Goal: Complete application form: Complete application form

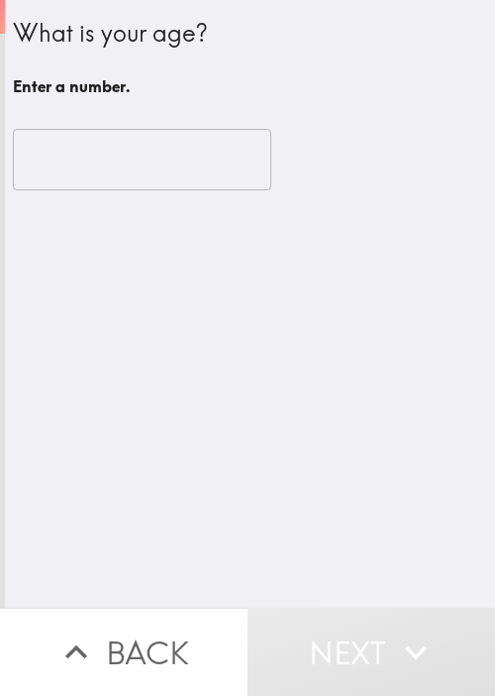
drag, startPoint x: 317, startPoint y: 93, endPoint x: 328, endPoint y: 86, distance: 12.9
click at [317, 93] on h6 "Enter a number." at bounding box center [250, 86] width 475 height 22
click at [65, 149] on input "number" at bounding box center [142, 159] width 259 height 61
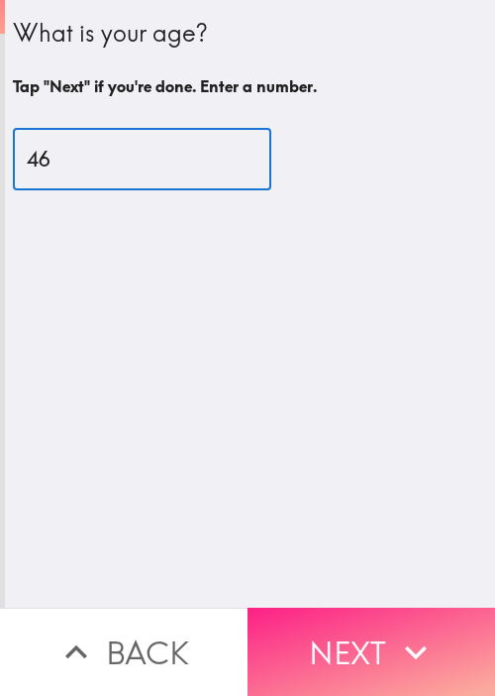
type input "46"
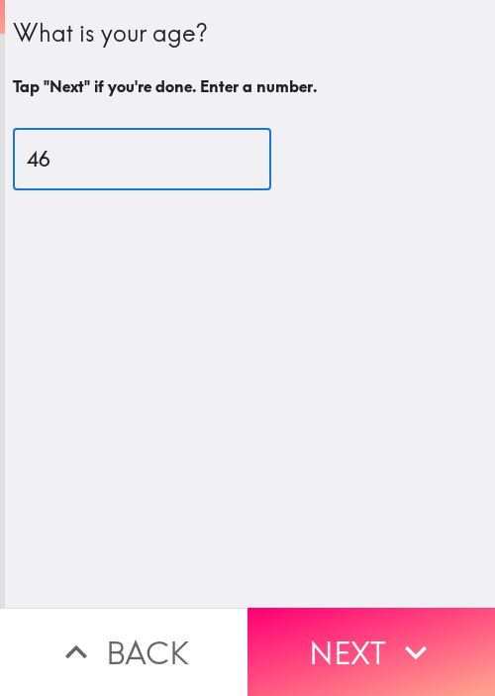
drag, startPoint x: 407, startPoint y: 611, endPoint x: 410, endPoint y: 556, distance: 55.6
click at [407, 613] on button "Next" at bounding box center [372, 651] width 248 height 88
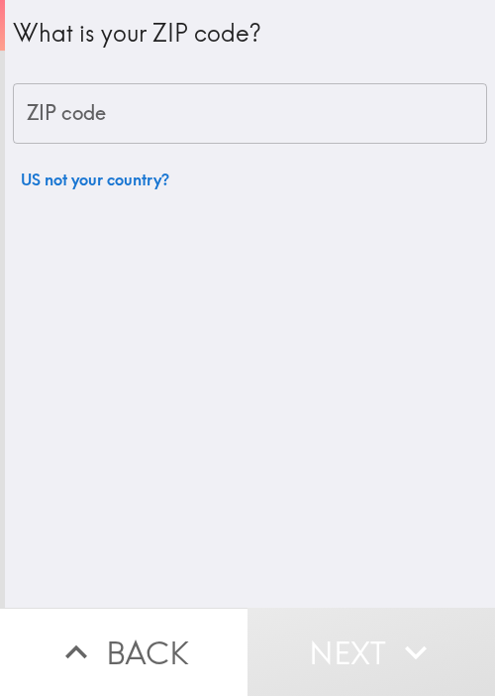
click at [333, 273] on div "What is your ZIP code? ZIP code ZIP code US not your country?" at bounding box center [250, 303] width 490 height 607
click at [238, 120] on input "ZIP code" at bounding box center [250, 113] width 475 height 61
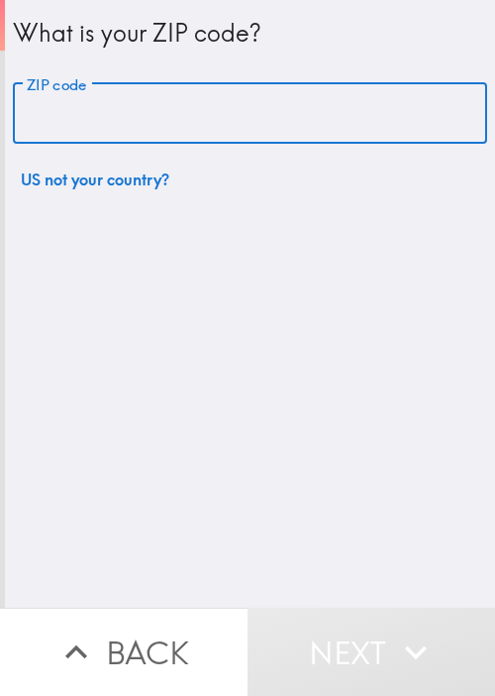
paste input "11801"
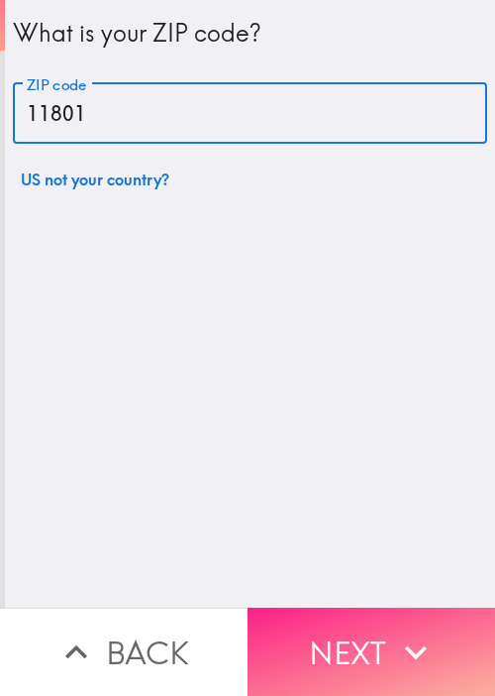
type input "11801"
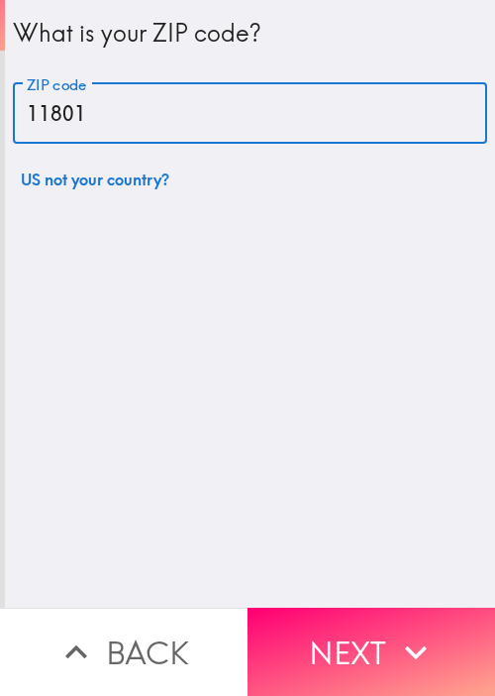
drag, startPoint x: 364, startPoint y: 623, endPoint x: 350, endPoint y: 583, distance: 42.9
click at [364, 625] on button "Next" at bounding box center [372, 651] width 248 height 88
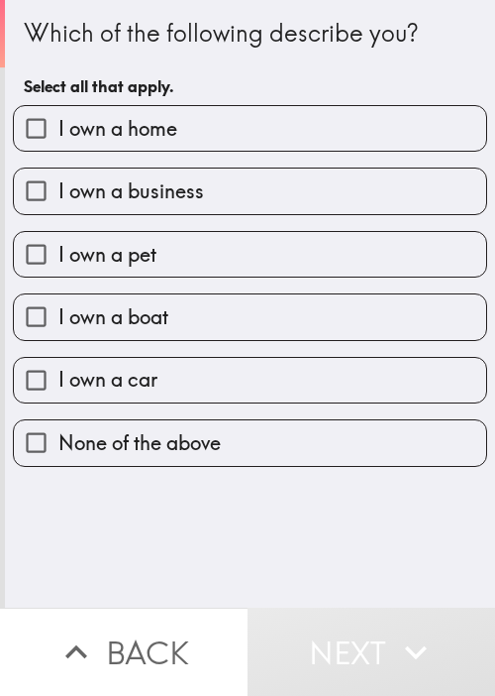
drag, startPoint x: 281, startPoint y: 561, endPoint x: 279, endPoint y: 551, distance: 10.1
click at [281, 562] on div "Which of the following describe you? Select all that apply. I own a home I own …" at bounding box center [250, 303] width 490 height 607
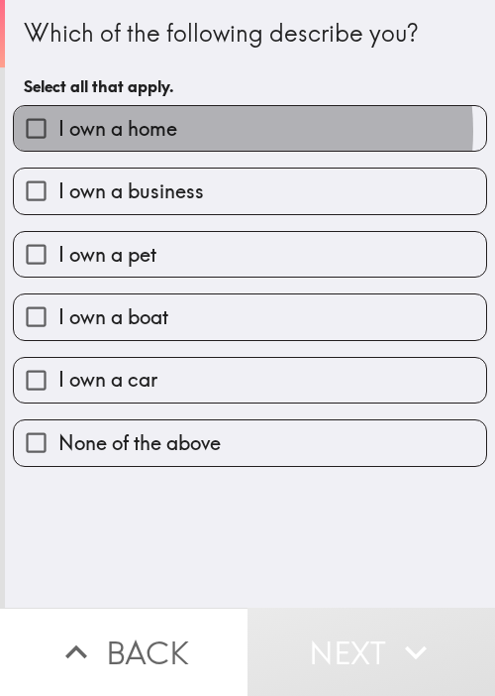
click at [214, 131] on label "I own a home" at bounding box center [250, 128] width 473 height 45
click at [58, 131] on input "I own a home" at bounding box center [36, 128] width 45 height 45
checkbox input "true"
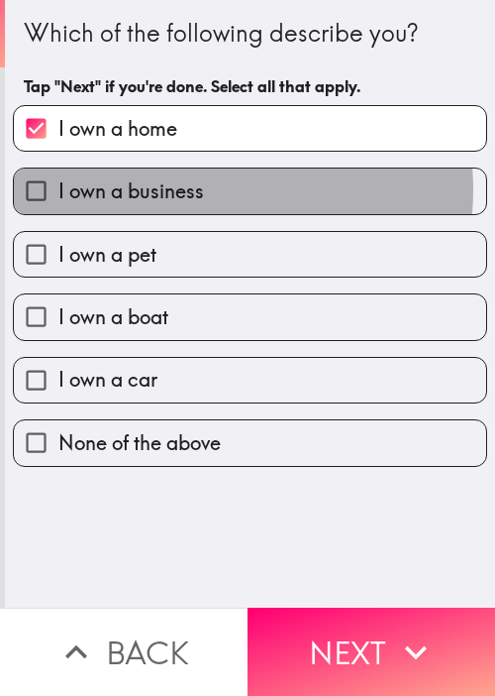
click at [197, 189] on label "I own a business" at bounding box center [250, 190] width 473 height 45
click at [58, 189] on input "I own a business" at bounding box center [36, 190] width 45 height 45
checkbox input "true"
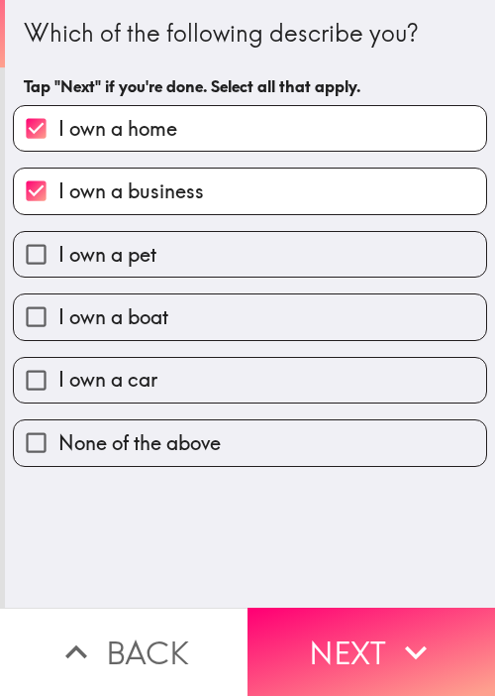
drag, startPoint x: 178, startPoint y: 248, endPoint x: 201, endPoint y: 279, distance: 39.0
click at [179, 249] on label "I own a pet" at bounding box center [250, 254] width 473 height 45
click at [58, 249] on input "I own a pet" at bounding box center [36, 254] width 45 height 45
checkbox input "true"
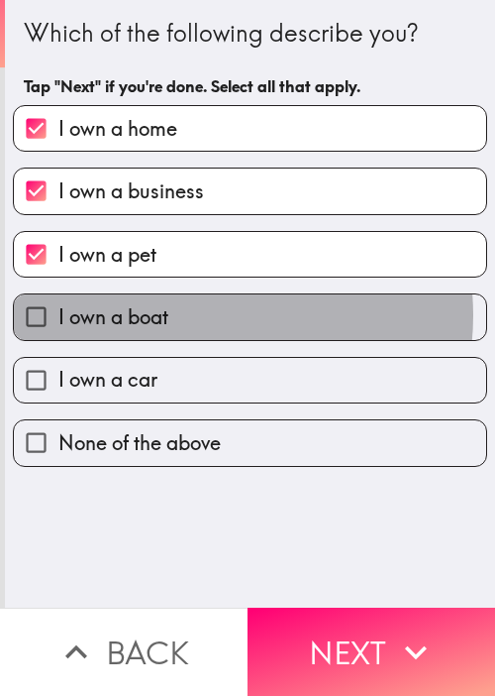
click at [198, 314] on label "I own a boat" at bounding box center [250, 316] width 473 height 45
click at [58, 314] on input "I own a boat" at bounding box center [36, 316] width 45 height 45
checkbox input "true"
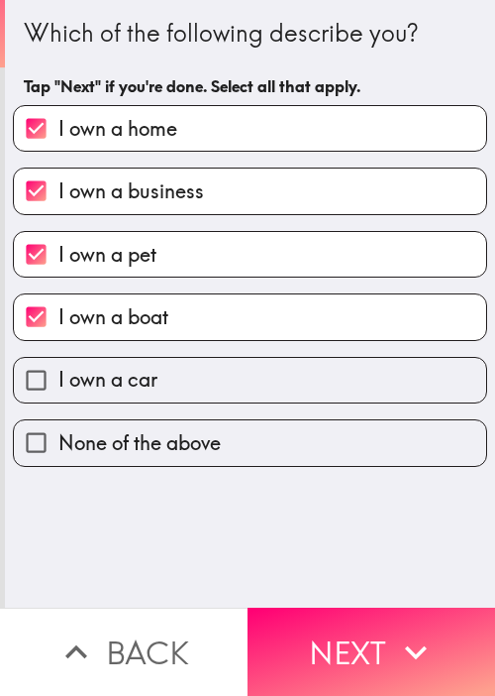
click at [197, 374] on label "I own a car" at bounding box center [250, 380] width 473 height 45
click at [58, 374] on input "I own a car" at bounding box center [36, 380] width 45 height 45
checkbox input "true"
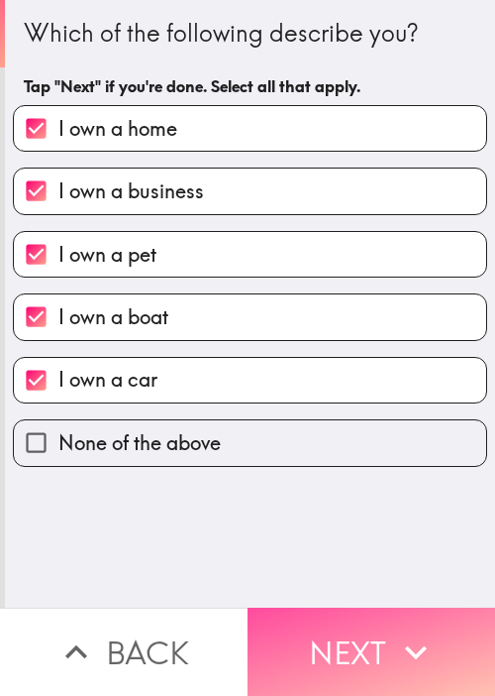
drag, startPoint x: 324, startPoint y: 595, endPoint x: 354, endPoint y: 584, distance: 32.0
click at [324, 607] on button "Next" at bounding box center [372, 651] width 248 height 88
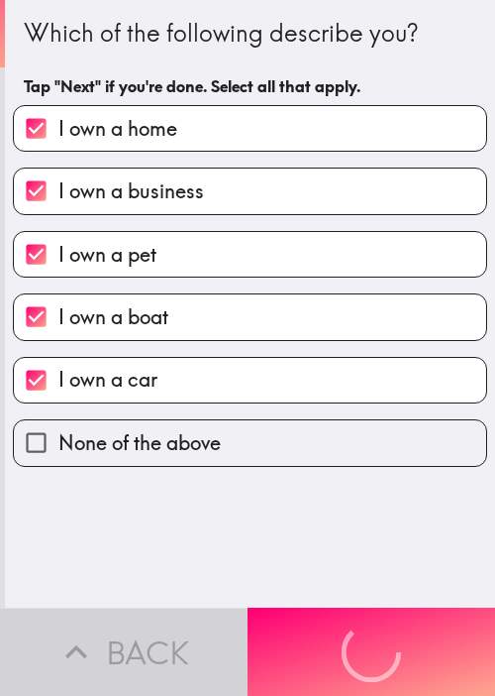
click at [466, 521] on div "Which of the following describe you? Tap "Next" if you're done. Select all that…" at bounding box center [250, 303] width 490 height 607
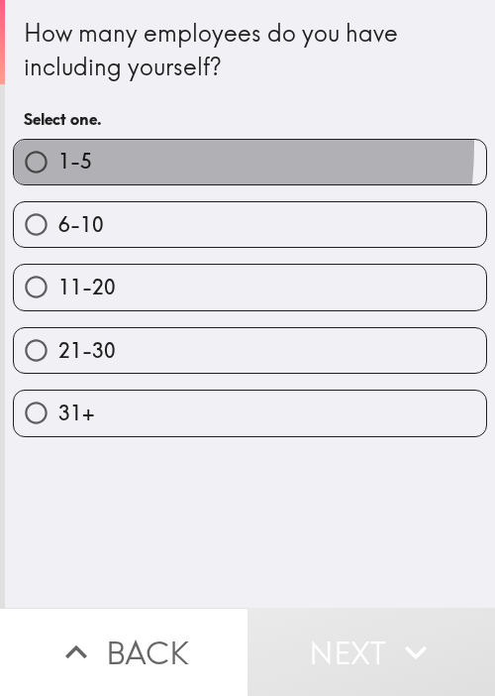
drag, startPoint x: 75, startPoint y: 144, endPoint x: 75, endPoint y: 159, distance: 14.9
click at [73, 149] on label "1-5" at bounding box center [250, 162] width 473 height 45
click at [58, 149] on input "1-5" at bounding box center [36, 162] width 45 height 45
radio input "true"
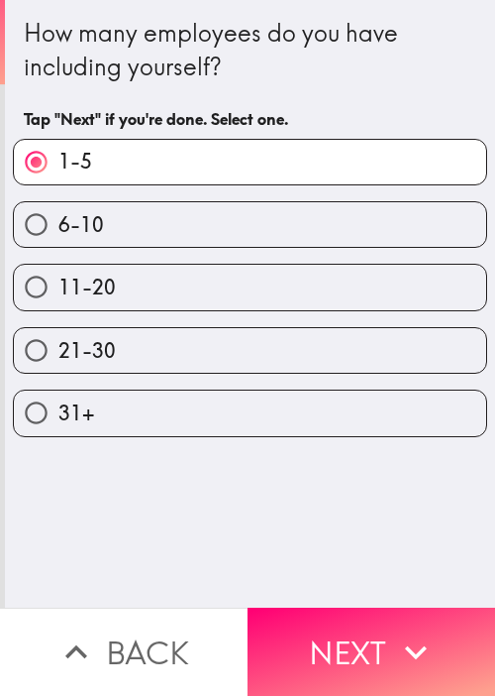
drag, startPoint x: 376, startPoint y: 664, endPoint x: 369, endPoint y: 634, distance: 30.8
click at [378, 664] on button "Next" at bounding box center [372, 651] width 248 height 88
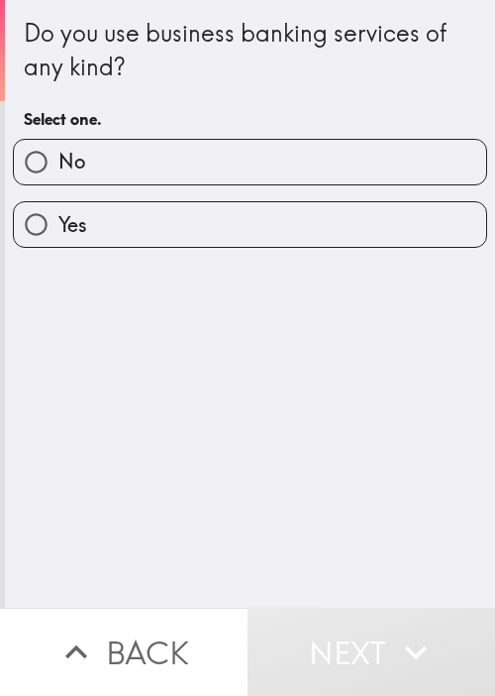
click at [212, 177] on label "No" at bounding box center [250, 162] width 473 height 45
click at [58, 177] on input "No" at bounding box center [36, 162] width 45 height 45
radio input "true"
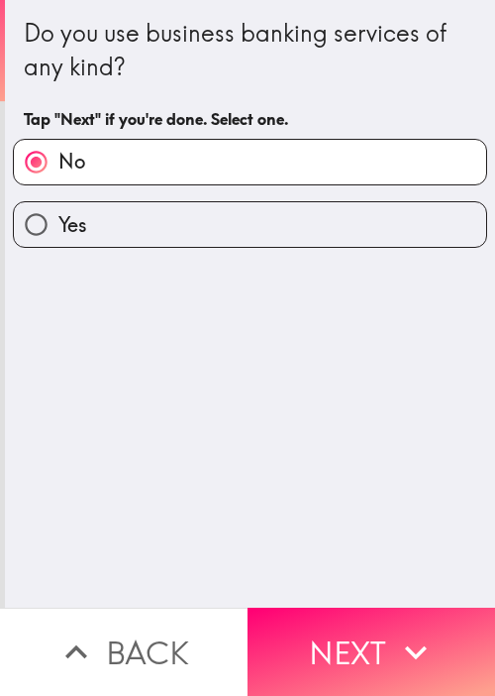
click at [205, 224] on label "Yes" at bounding box center [250, 224] width 473 height 45
click at [58, 224] on input "Yes" at bounding box center [36, 224] width 45 height 45
radio input "true"
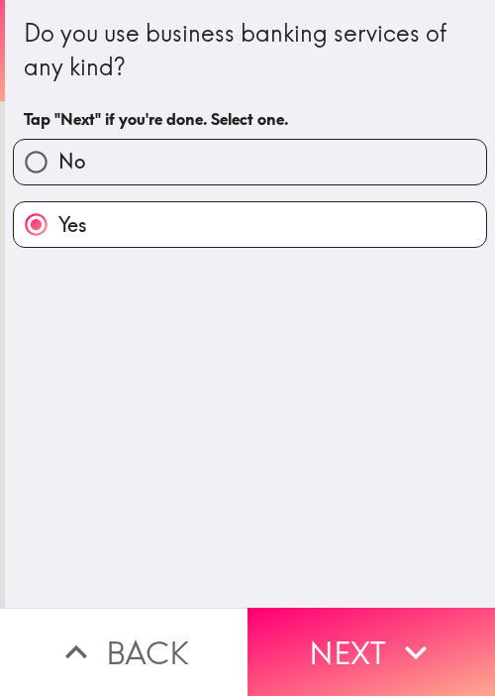
click at [392, 607] on button "Next" at bounding box center [372, 651] width 248 height 88
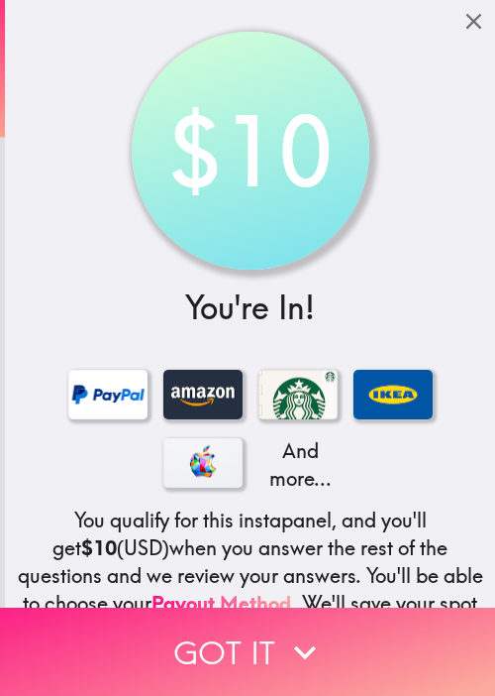
click at [273, 639] on button "Got it" at bounding box center [247, 651] width 495 height 88
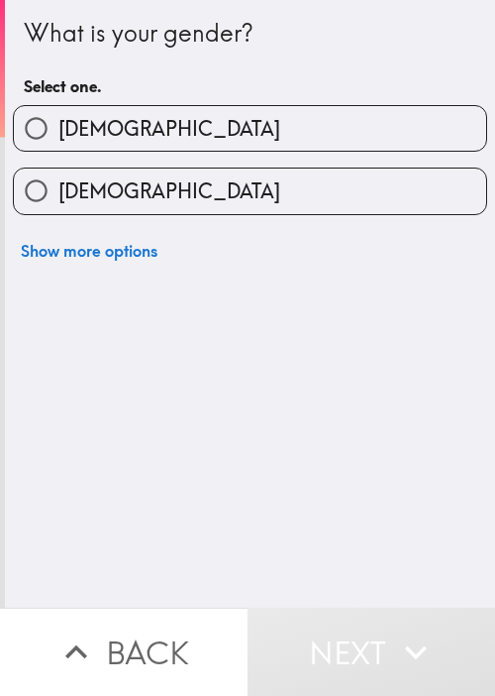
drag, startPoint x: 53, startPoint y: 49, endPoint x: 102, endPoint y: 25, distance: 54.9
click at [53, 49] on div "What is your gender?" at bounding box center [250, 34] width 453 height 34
drag, startPoint x: 342, startPoint y: 403, endPoint x: 321, endPoint y: 251, distance: 154.0
click at [345, 398] on div "What is your gender? Select one. [DEMOGRAPHIC_DATA] [DEMOGRAPHIC_DATA] Show mor…" at bounding box center [250, 303] width 490 height 607
click at [151, 187] on label "[DEMOGRAPHIC_DATA]" at bounding box center [250, 190] width 473 height 45
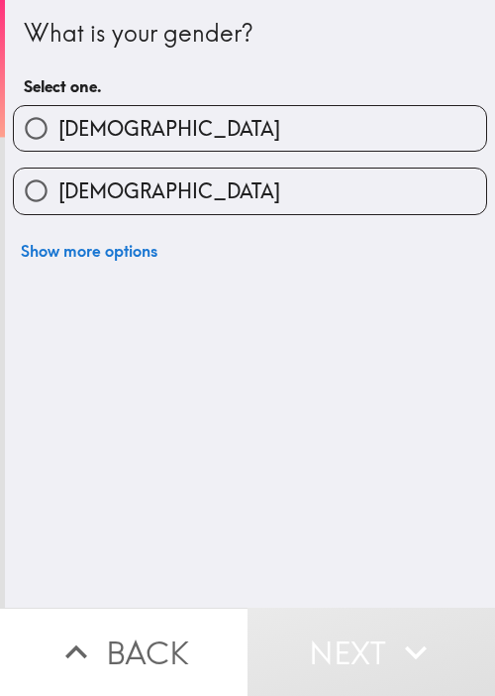
click at [58, 187] on input "[DEMOGRAPHIC_DATA]" at bounding box center [36, 190] width 45 height 45
radio input "true"
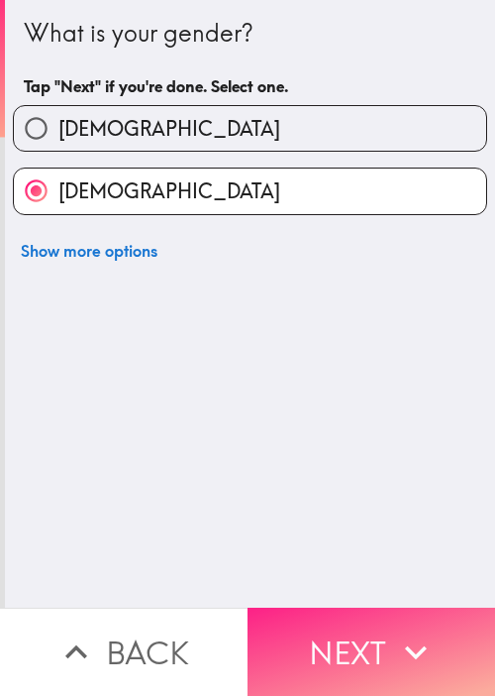
click at [350, 615] on button "Next" at bounding box center [372, 651] width 248 height 88
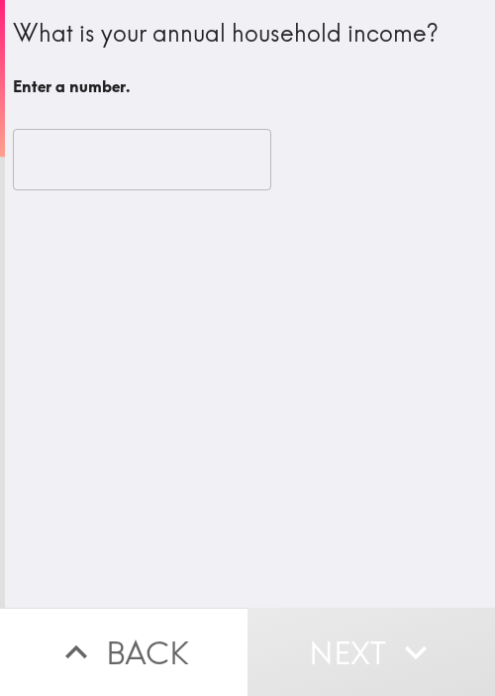
click at [165, 334] on div "What is your annual household income? Enter a number. ​" at bounding box center [250, 303] width 490 height 607
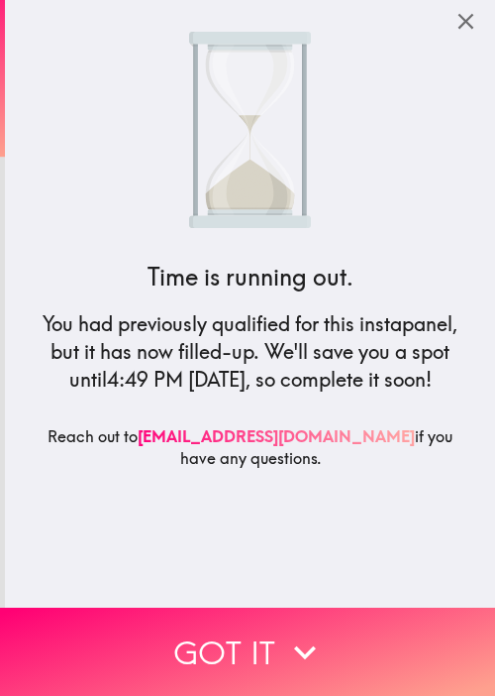
click at [115, 523] on div "Time is running out. You had previously qualified for this instapanel, but it h…" at bounding box center [251, 303] width 476 height 607
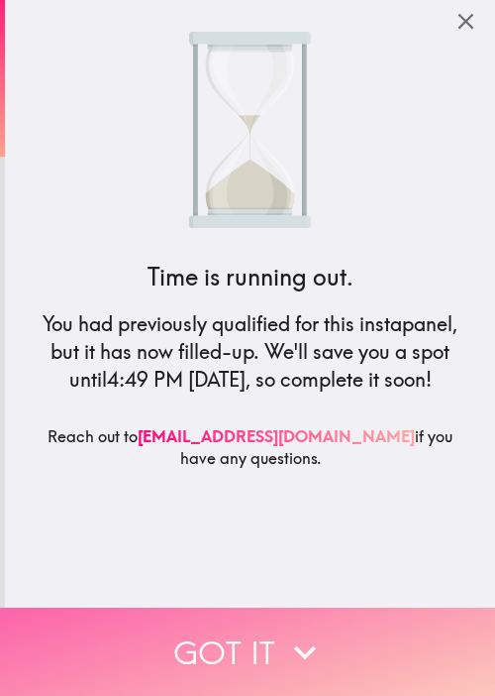
drag, startPoint x: 139, startPoint y: 625, endPoint x: 428, endPoint y: 547, distance: 299.7
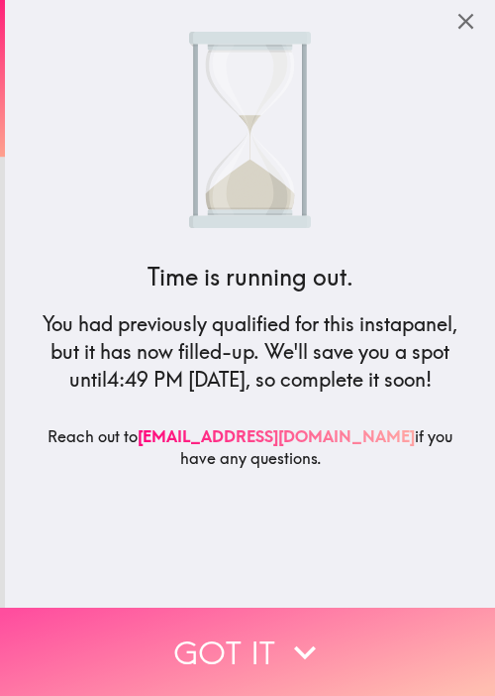
click at [142, 625] on button "Got it" at bounding box center [247, 651] width 495 height 88
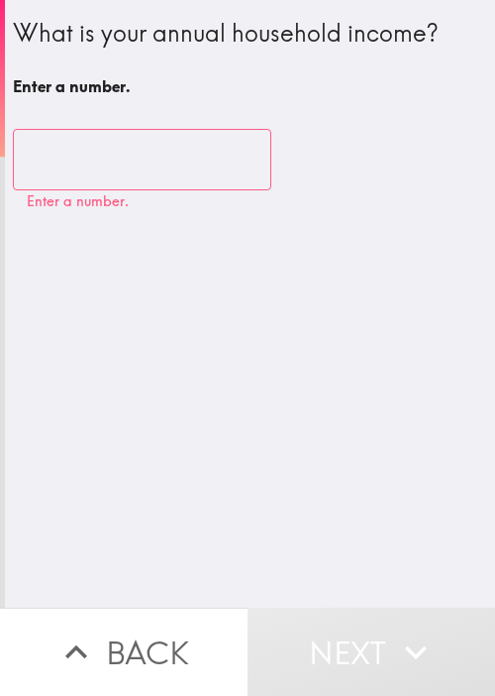
click at [143, 55] on div "What is your annual household income? Enter a number." at bounding box center [250, 60] width 475 height 89
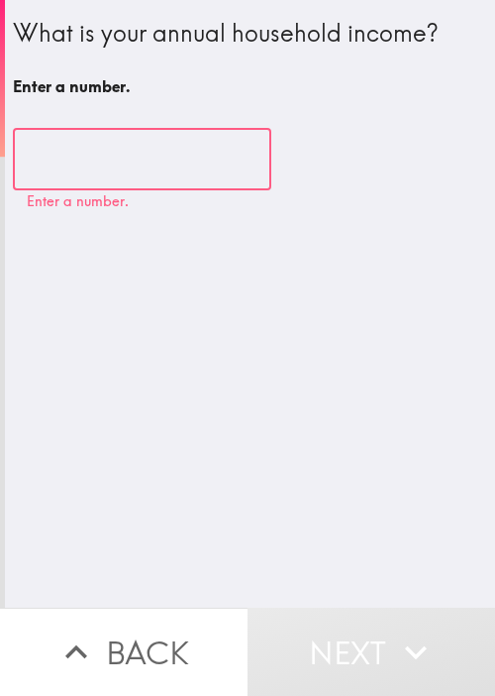
click at [79, 179] on input "number" at bounding box center [142, 159] width 259 height 61
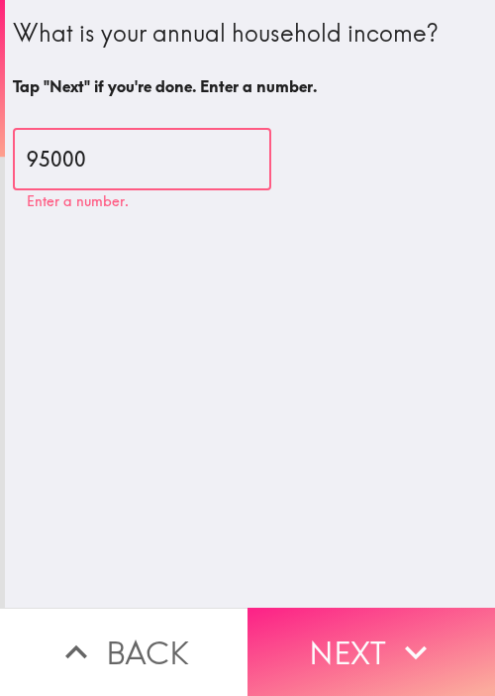
type input "95000"
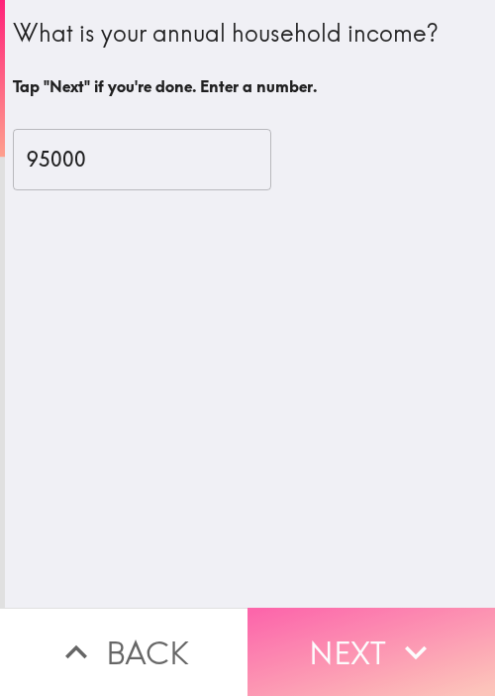
click at [395, 615] on button "Next" at bounding box center [372, 651] width 248 height 88
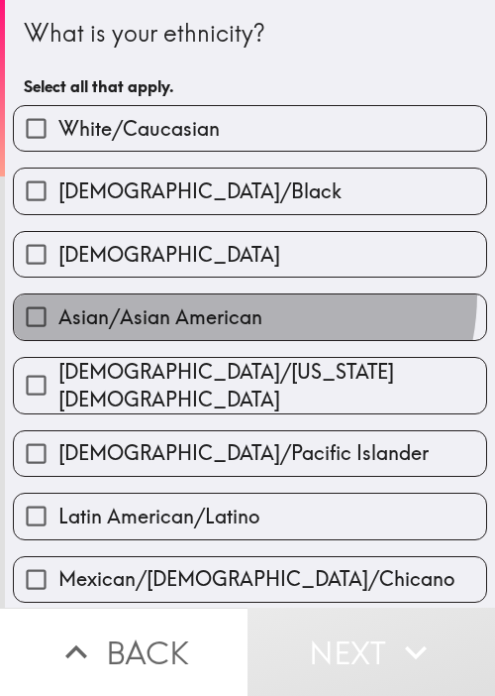
drag, startPoint x: 226, startPoint y: 292, endPoint x: 238, endPoint y: 338, distance: 47.1
click at [226, 294] on label "Asian/Asian American" at bounding box center [250, 316] width 473 height 45
click at [58, 294] on input "Asian/Asian American" at bounding box center [36, 316] width 45 height 45
checkbox input "true"
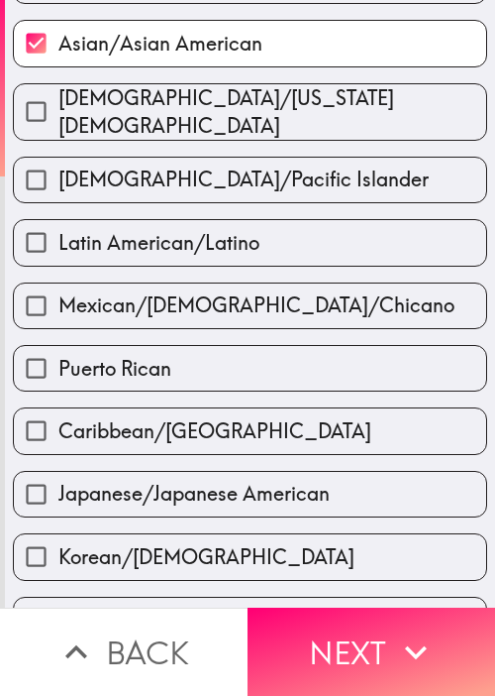
scroll to position [297, 0]
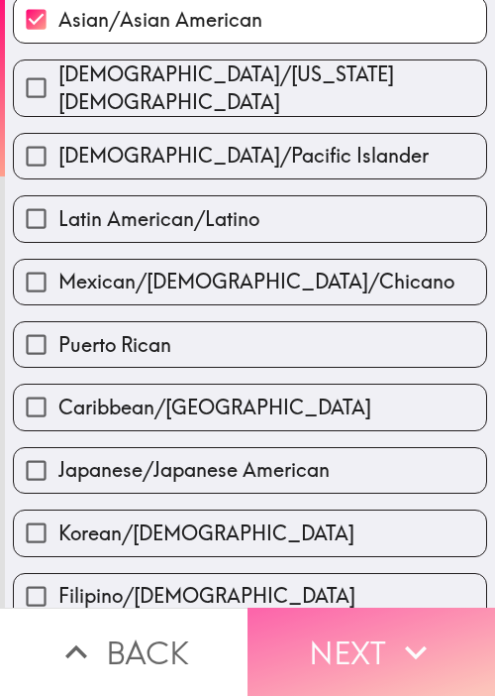
click at [367, 612] on button "Next" at bounding box center [372, 651] width 248 height 88
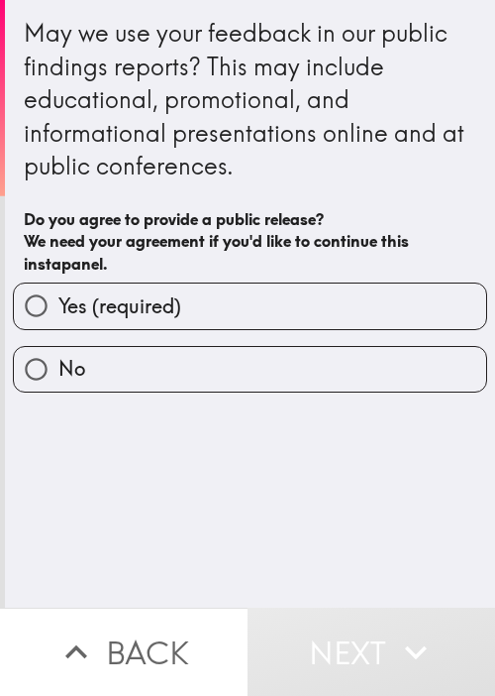
click at [115, 318] on span "Yes (required)" at bounding box center [119, 306] width 123 height 28
click at [58, 318] on input "Yes (required)" at bounding box center [36, 305] width 45 height 45
radio input "true"
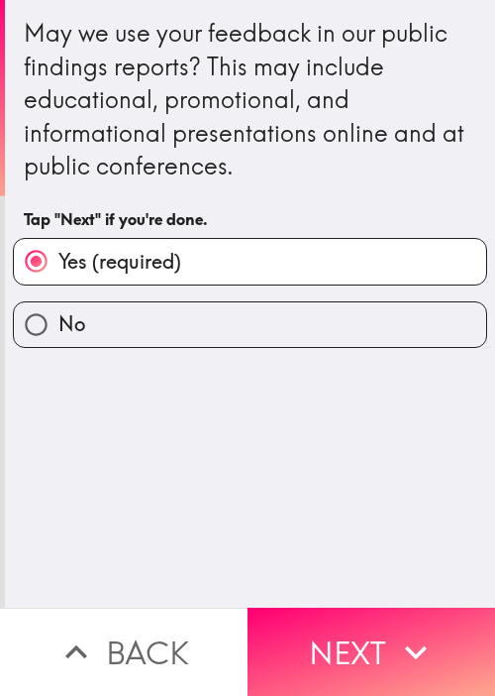
drag, startPoint x: 78, startPoint y: 504, endPoint x: 239, endPoint y: 519, distance: 161.2
click at [79, 504] on div "May we use your feedback in our public findings reports? This may include educa…" at bounding box center [250, 303] width 490 height 607
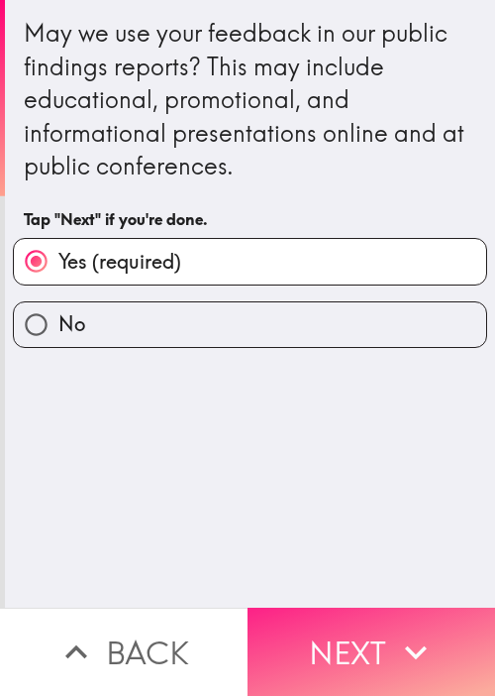
drag, startPoint x: 318, startPoint y: 611, endPoint x: 329, endPoint y: 612, distance: 10.9
click at [322, 612] on button "Next" at bounding box center [372, 651] width 248 height 88
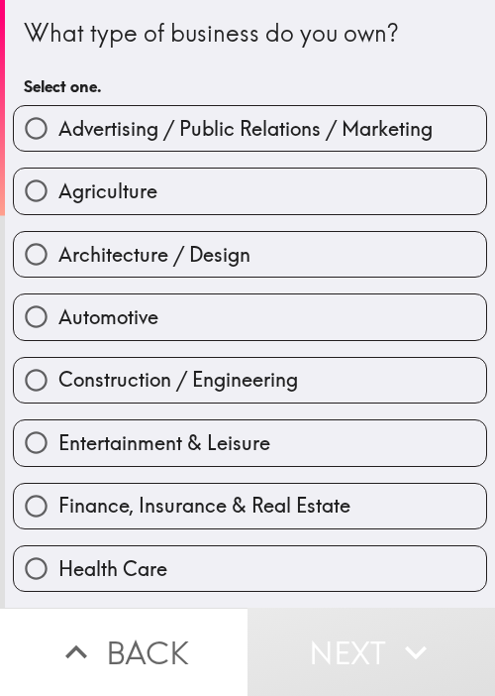
click at [127, 423] on label "Entertainment & Leisure" at bounding box center [250, 442] width 473 height 45
click at [58, 423] on input "Entertainment & Leisure" at bounding box center [36, 442] width 45 height 45
radio input "true"
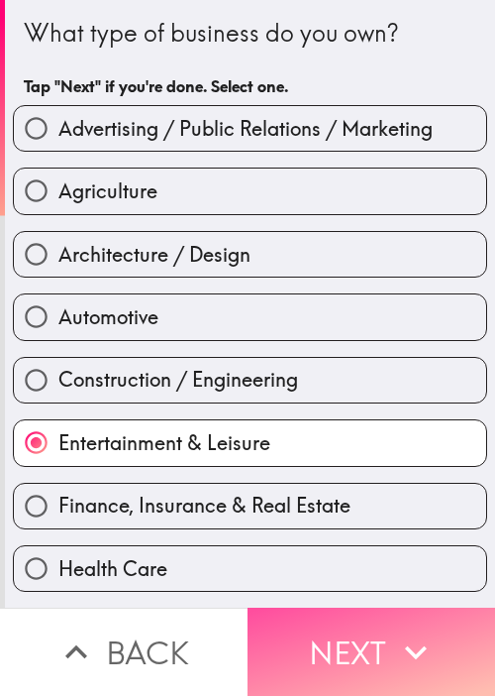
drag, startPoint x: 333, startPoint y: 614, endPoint x: 494, endPoint y: 441, distance: 236.9
click at [333, 615] on button "Next" at bounding box center [372, 651] width 248 height 88
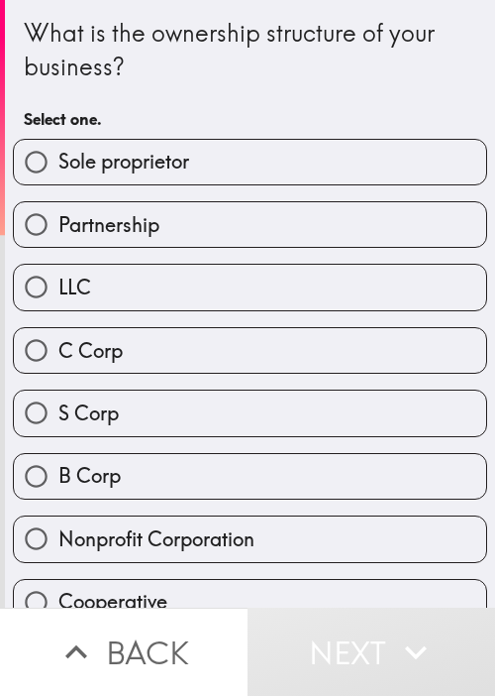
drag, startPoint x: 55, startPoint y: 66, endPoint x: 107, endPoint y: 18, distance: 70.8
click at [55, 66] on div "What is the ownership structure of your business?" at bounding box center [250, 50] width 453 height 66
click at [58, 473] on span "B Corp" at bounding box center [89, 476] width 62 height 28
click at [52, 473] on input "B Corp" at bounding box center [36, 476] width 45 height 45
radio input "true"
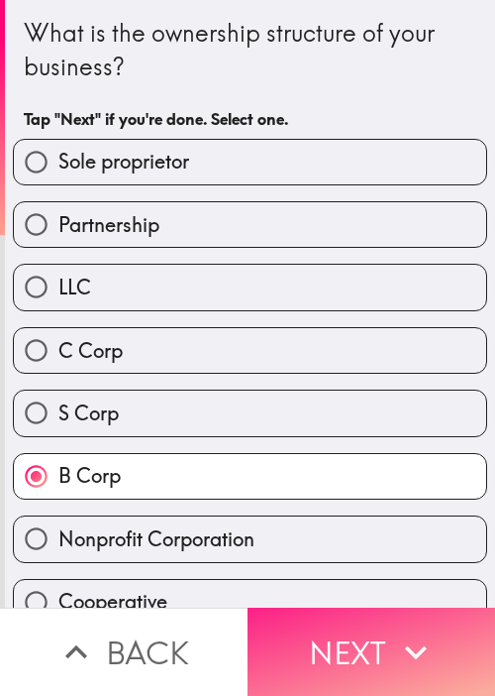
click at [276, 621] on button "Next" at bounding box center [372, 651] width 248 height 88
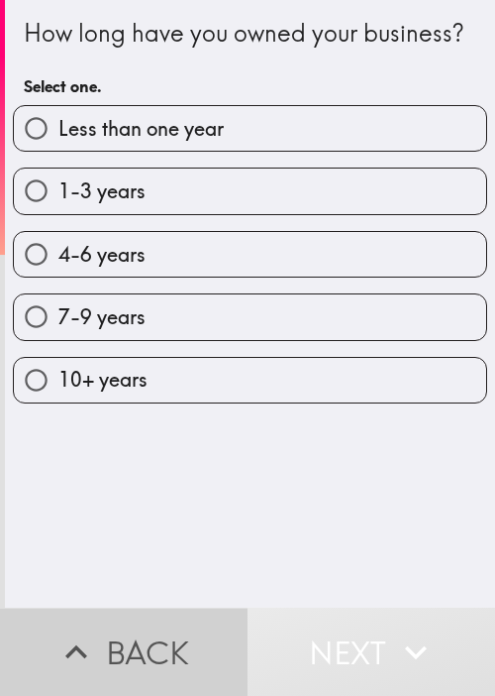
click at [117, 611] on button "Back" at bounding box center [124, 651] width 248 height 88
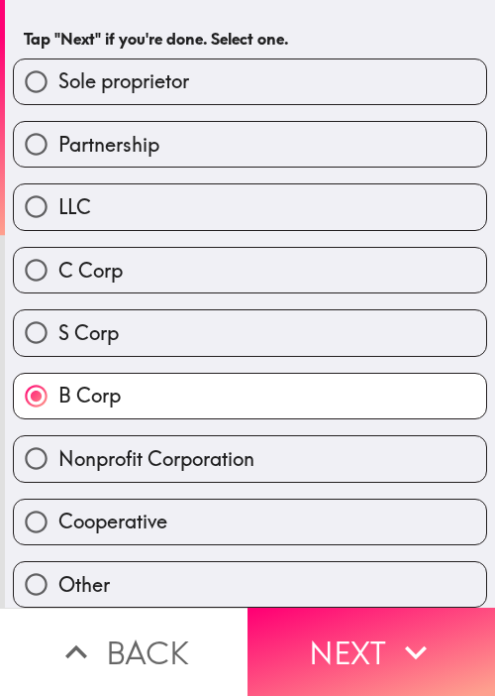
scroll to position [91, 0]
click at [133, 462] on label "Nonprofit Corporation" at bounding box center [250, 458] width 473 height 45
click at [58, 462] on input "Nonprofit Corporation" at bounding box center [36, 458] width 45 height 45
radio input "true"
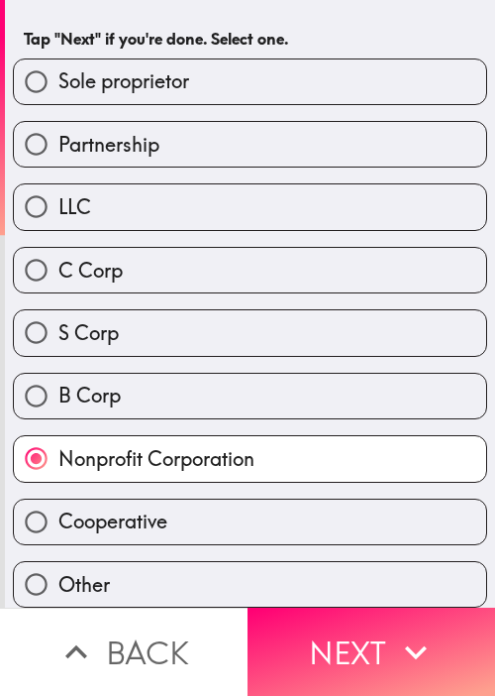
click at [273, 105] on div "Partnership" at bounding box center [242, 136] width 490 height 62
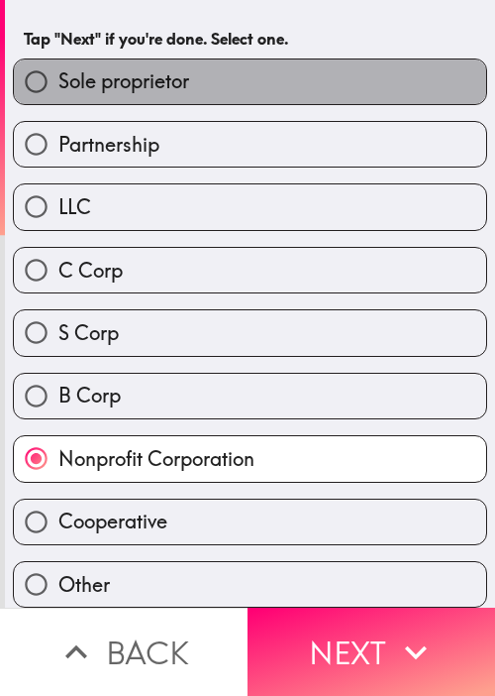
click at [293, 80] on label "Sole proprietor" at bounding box center [250, 81] width 473 height 45
click at [58, 80] on input "Sole proprietor" at bounding box center [36, 81] width 45 height 45
radio input "true"
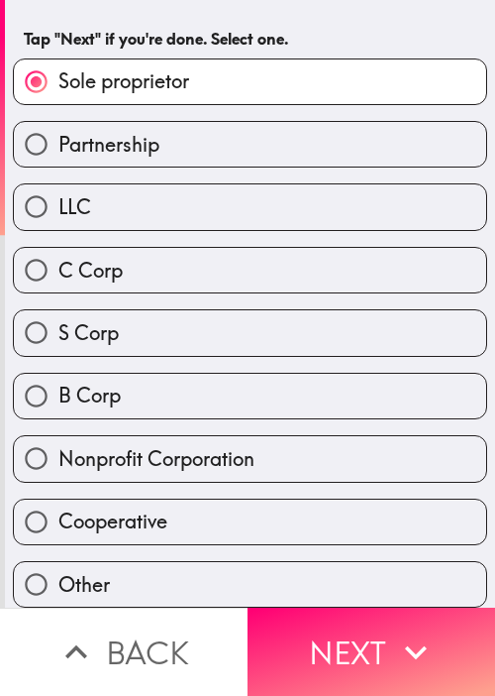
drag, startPoint x: 375, startPoint y: 647, endPoint x: 452, endPoint y: 580, distance: 101.8
click at [376, 647] on button "Next" at bounding box center [372, 651] width 248 height 88
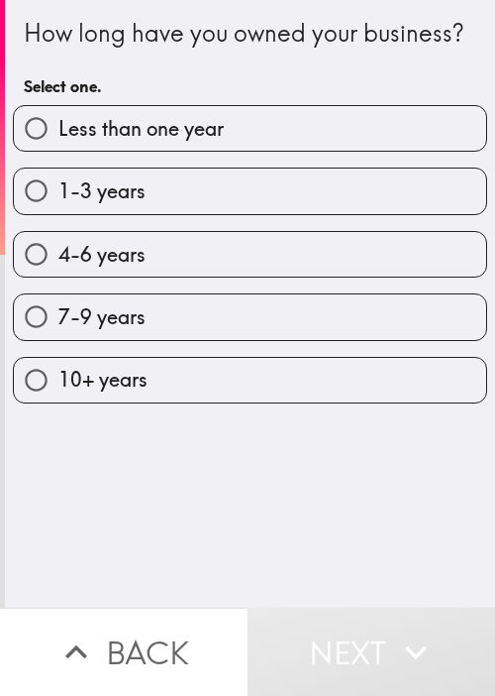
click at [88, 331] on span "7-9 years" at bounding box center [101, 317] width 87 height 28
click at [58, 339] on input "7-9 years" at bounding box center [36, 316] width 45 height 45
radio input "true"
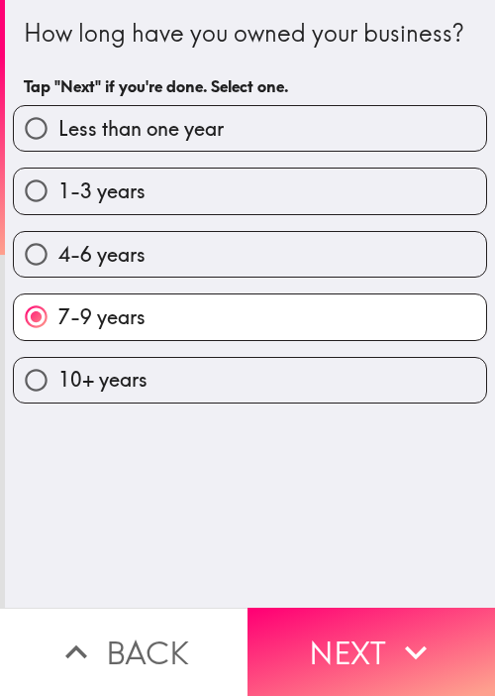
click at [454, 519] on div "How long have you owned your business? Tap "Next" if you're done. Select one. L…" at bounding box center [250, 303] width 490 height 607
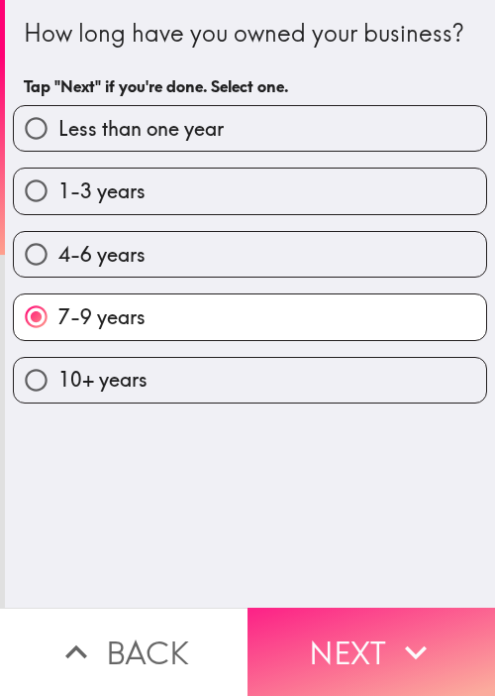
click at [409, 611] on button "Next" at bounding box center [372, 651] width 248 height 88
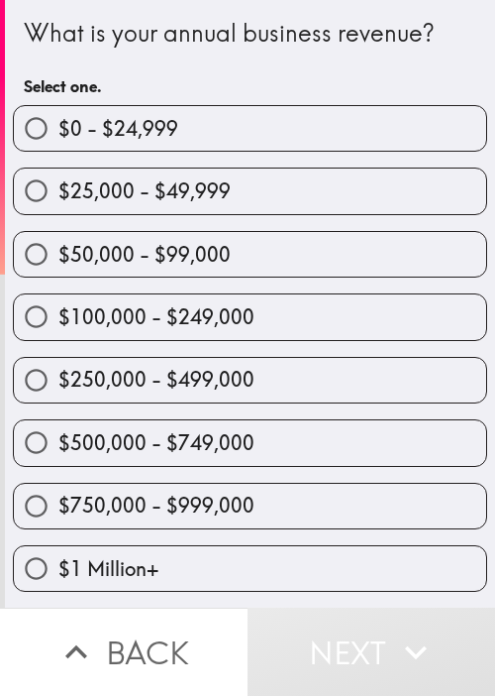
click at [39, 369] on input "$250,000 - $499,000" at bounding box center [36, 380] width 45 height 45
radio input "true"
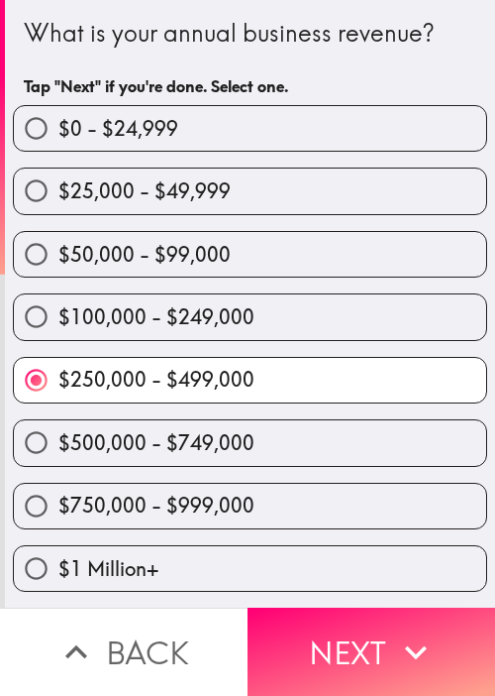
drag, startPoint x: 439, startPoint y: 627, endPoint x: 487, endPoint y: 628, distance: 48.6
click at [440, 627] on button "Next" at bounding box center [372, 651] width 248 height 88
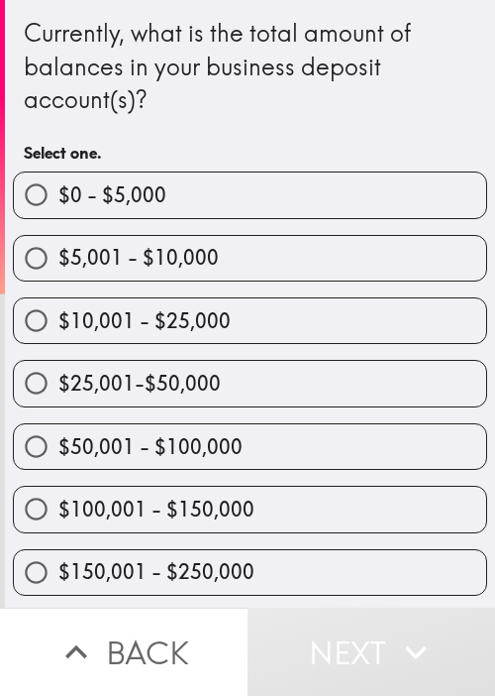
drag, startPoint x: 60, startPoint y: 498, endPoint x: 31, endPoint y: 491, distance: 30.5
click at [60, 498] on span "$100,001 - $150,000" at bounding box center [156, 509] width 196 height 28
click at [58, 498] on input "$100,001 - $150,000" at bounding box center [36, 508] width 45 height 45
radio input "true"
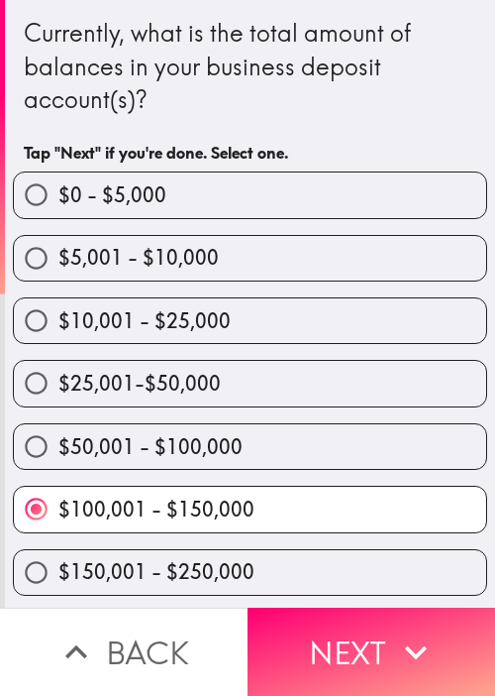
drag, startPoint x: 431, startPoint y: 627, endPoint x: 493, endPoint y: 630, distance: 62.5
click at [432, 627] on button "Next" at bounding box center [372, 651] width 248 height 88
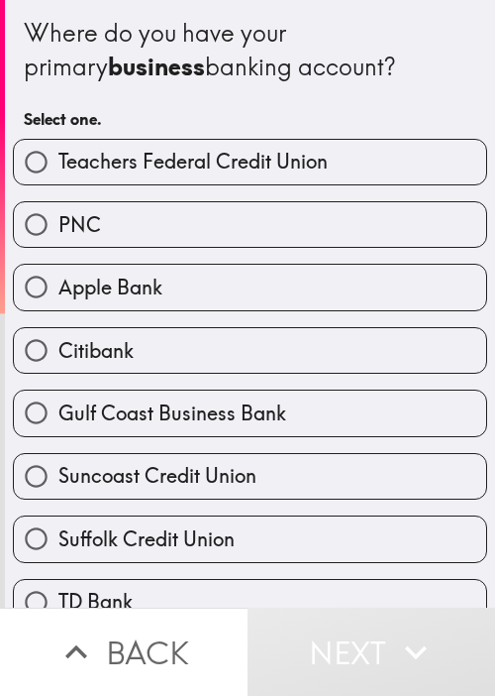
click at [108, 68] on b "business" at bounding box center [156, 67] width 97 height 30
click at [166, 381] on div "Gulf Coast Business Bank" at bounding box center [242, 405] width 490 height 62
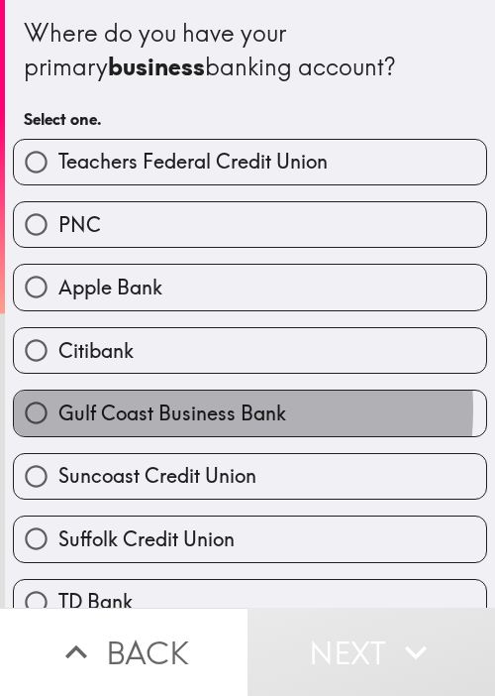
click at [162, 407] on span "Gulf Coast Business Bank" at bounding box center [172, 413] width 228 height 28
click at [58, 407] on input "Gulf Coast Business Bank" at bounding box center [36, 412] width 45 height 45
radio input "true"
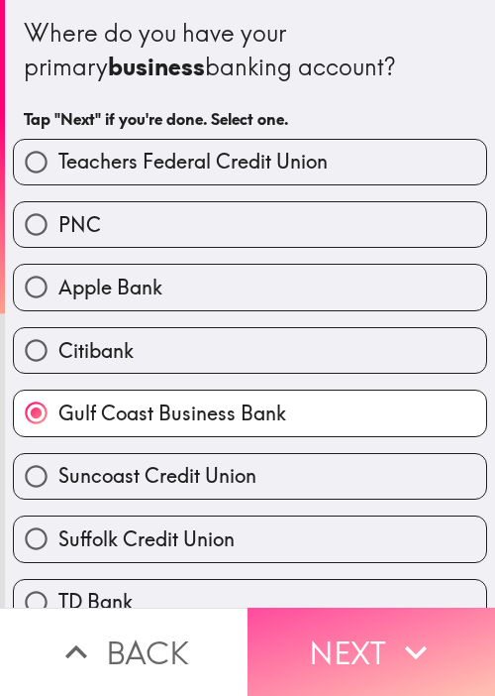
drag, startPoint x: 380, startPoint y: 642, endPoint x: 299, endPoint y: 306, distance: 345.6
click at [382, 639] on button "Next" at bounding box center [372, 651] width 248 height 88
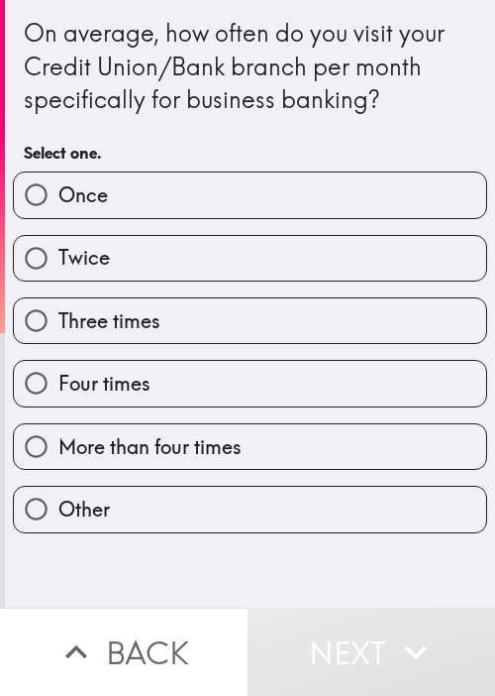
drag, startPoint x: 226, startPoint y: 96, endPoint x: 231, endPoint y: 82, distance: 14.7
click at [226, 96] on div "On average, how often do you visit your Credit Union/Bank branch per month spec…" at bounding box center [250, 67] width 453 height 100
click at [87, 342] on label "Three times" at bounding box center [250, 320] width 473 height 45
click at [58, 342] on input "Three times" at bounding box center [36, 320] width 45 height 45
radio input "true"
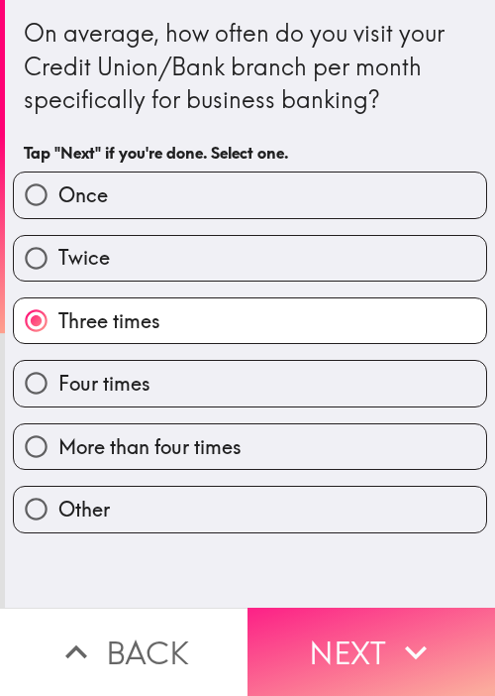
drag, startPoint x: 347, startPoint y: 619, endPoint x: 343, endPoint y: 592, distance: 27.0
click at [349, 621] on button "Next" at bounding box center [372, 651] width 248 height 88
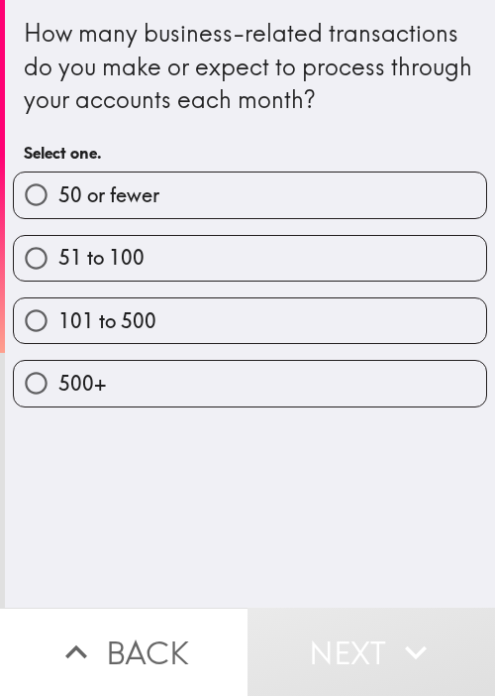
click at [265, 268] on label "51 to 100" at bounding box center [250, 258] width 473 height 45
click at [58, 268] on input "51 to 100" at bounding box center [36, 258] width 45 height 45
radio input "true"
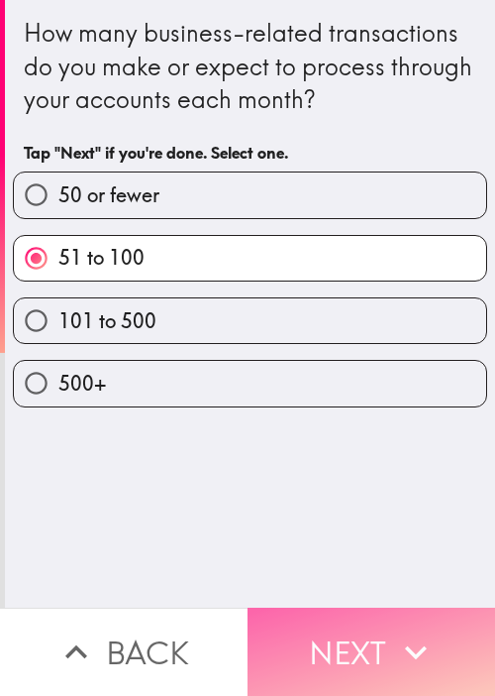
click at [440, 620] on button "Next" at bounding box center [372, 651] width 248 height 88
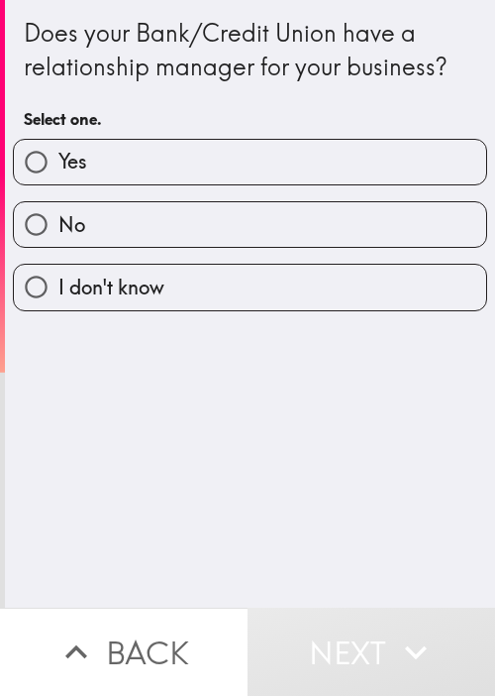
click at [313, 381] on div "Does your Bank/Credit Union have a relationship manager for your business? Sele…" at bounding box center [250, 303] width 490 height 607
click at [264, 161] on label "Yes" at bounding box center [250, 162] width 473 height 45
click at [58, 161] on input "Yes" at bounding box center [36, 162] width 45 height 45
radio input "true"
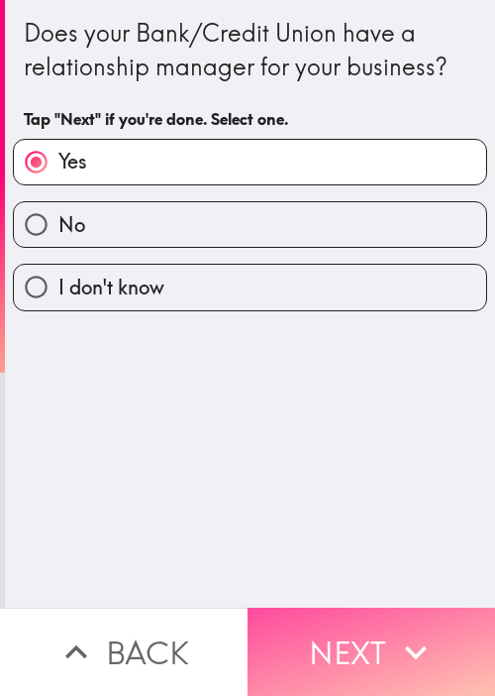
drag, startPoint x: 388, startPoint y: 619, endPoint x: 493, endPoint y: 514, distance: 148.5
click at [394, 630] on icon "button" at bounding box center [416, 652] width 44 height 44
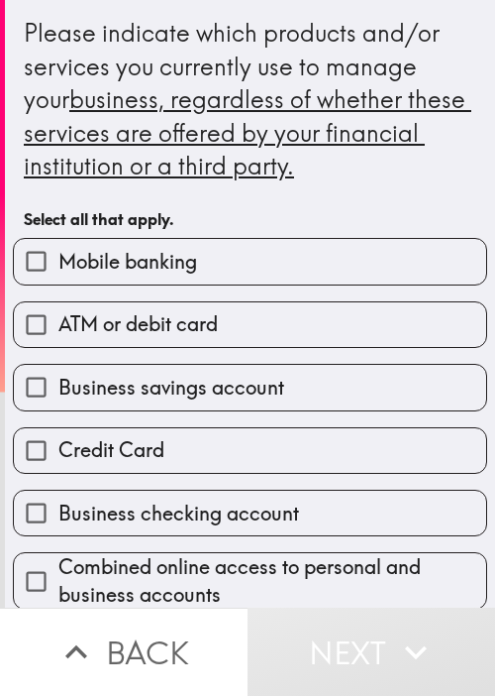
click at [361, 45] on div "Please indicate which products and/or services you currently use to manage your…" at bounding box center [250, 100] width 453 height 166
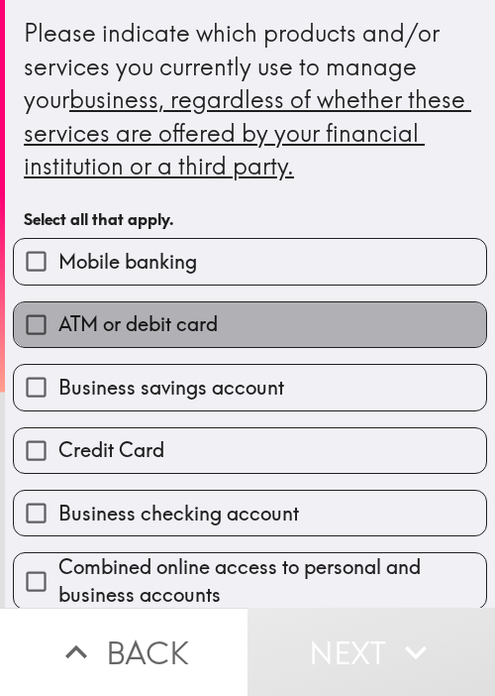
click at [278, 315] on label "ATM or debit card" at bounding box center [250, 324] width 473 height 45
click at [58, 315] on input "ATM or debit card" at bounding box center [36, 324] width 45 height 45
checkbox input "true"
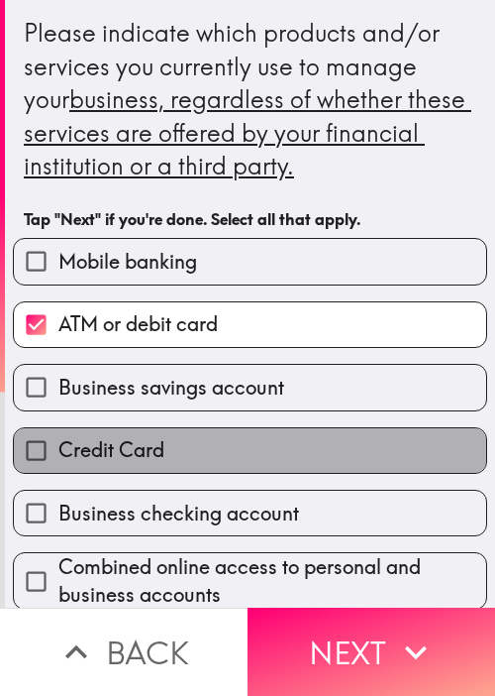
drag, startPoint x: 249, startPoint y: 451, endPoint x: 277, endPoint y: 489, distance: 48.2
click at [248, 452] on label "Credit Card" at bounding box center [250, 450] width 473 height 45
click at [58, 452] on input "Credit Card" at bounding box center [36, 450] width 45 height 45
checkbox input "true"
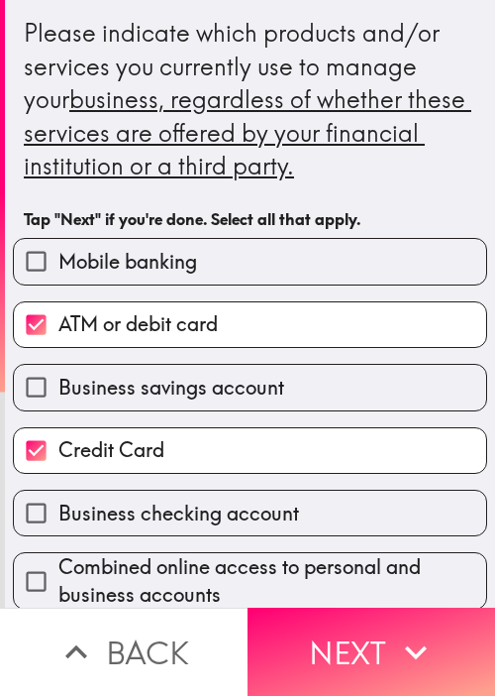
drag, startPoint x: 296, startPoint y: 540, endPoint x: 314, endPoint y: 539, distance: 17.9
click at [297, 540] on div "Combined online access to personal and business accounts" at bounding box center [242, 572] width 490 height 73
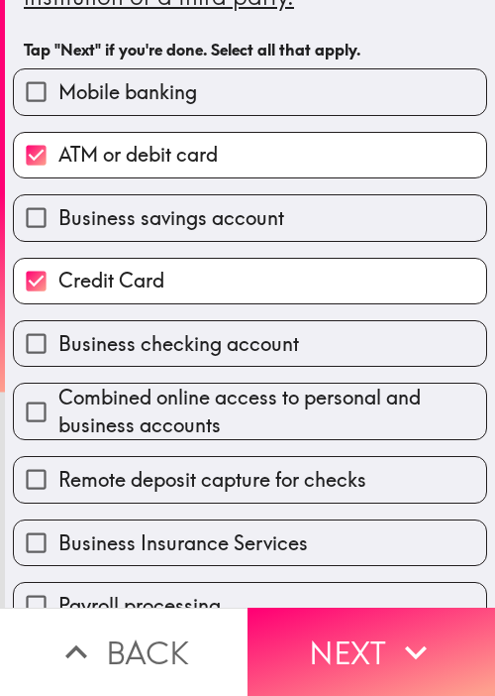
scroll to position [198, 0]
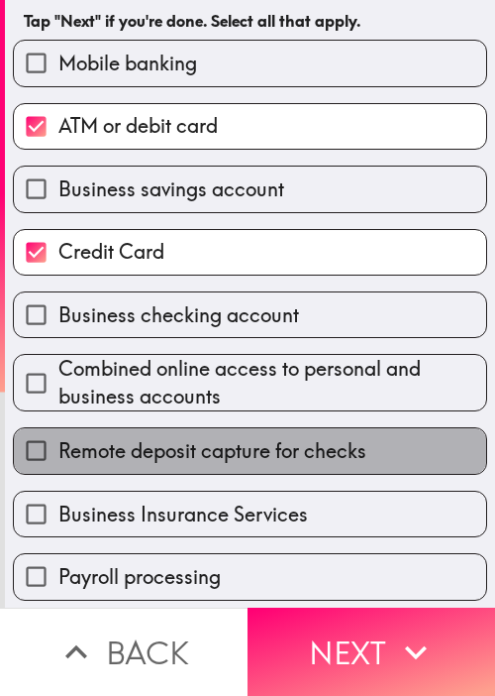
click at [281, 446] on span "Remote deposit capture for checks" at bounding box center [212, 451] width 308 height 28
click at [58, 446] on input "Remote deposit capture for checks" at bounding box center [36, 450] width 45 height 45
checkbox input "true"
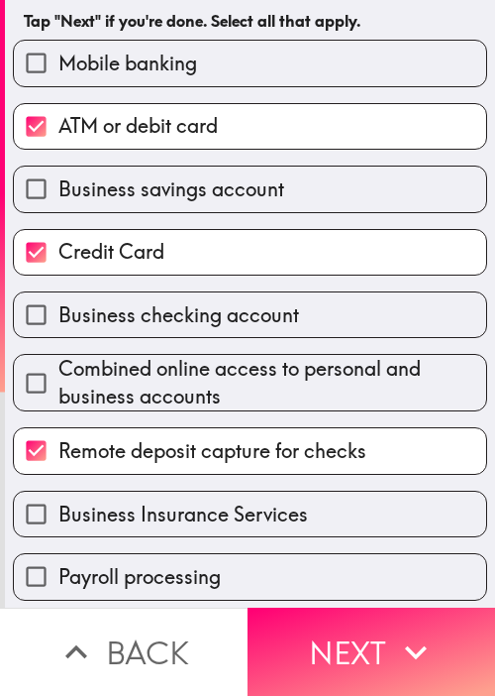
drag, startPoint x: 381, startPoint y: 606, endPoint x: 416, endPoint y: 571, distance: 49.7
click at [385, 607] on button "Next" at bounding box center [372, 651] width 248 height 88
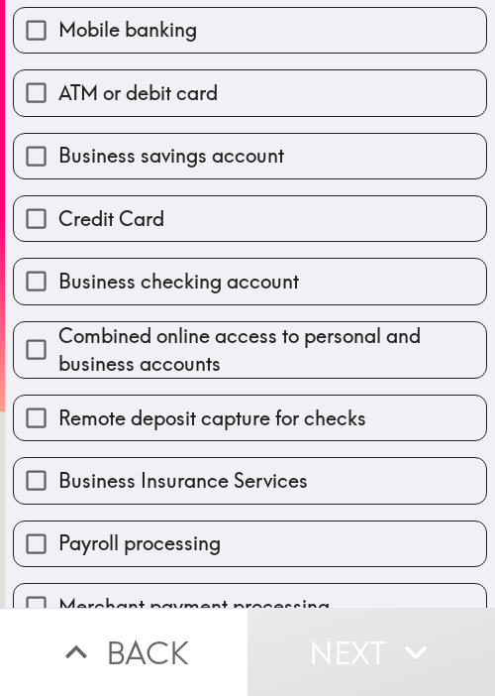
drag, startPoint x: 365, startPoint y: 100, endPoint x: 351, endPoint y: 104, distance: 14.4
click at [356, 102] on label "ATM or debit card" at bounding box center [250, 92] width 473 height 45
click at [58, 102] on input "ATM or debit card" at bounding box center [36, 92] width 45 height 45
checkbox input "true"
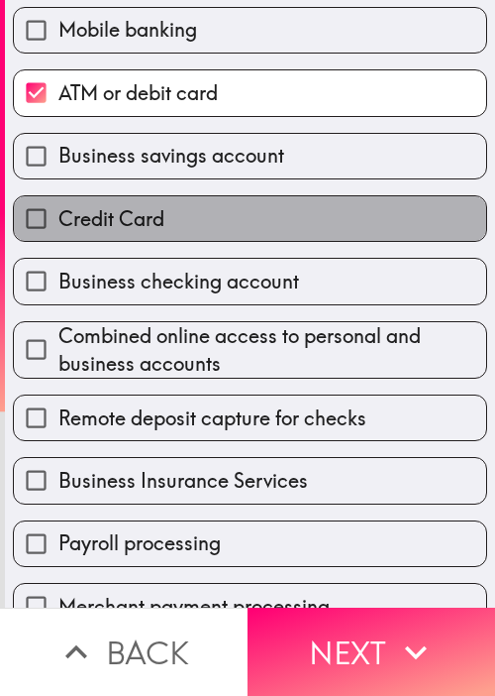
click at [315, 214] on label "Credit Card" at bounding box center [250, 218] width 473 height 45
click at [58, 214] on input "Credit Card" at bounding box center [36, 218] width 45 height 45
checkbox input "true"
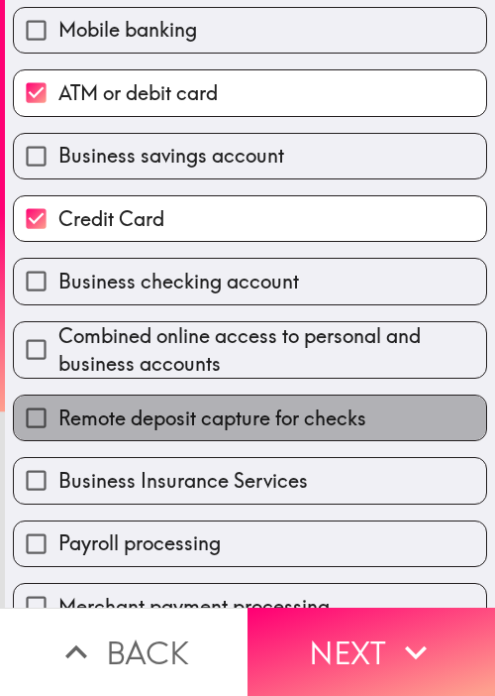
click at [301, 425] on span "Remote deposit capture for checks" at bounding box center [212, 418] width 308 height 28
click at [58, 425] on input "Remote deposit capture for checks" at bounding box center [36, 417] width 45 height 45
checkbox input "true"
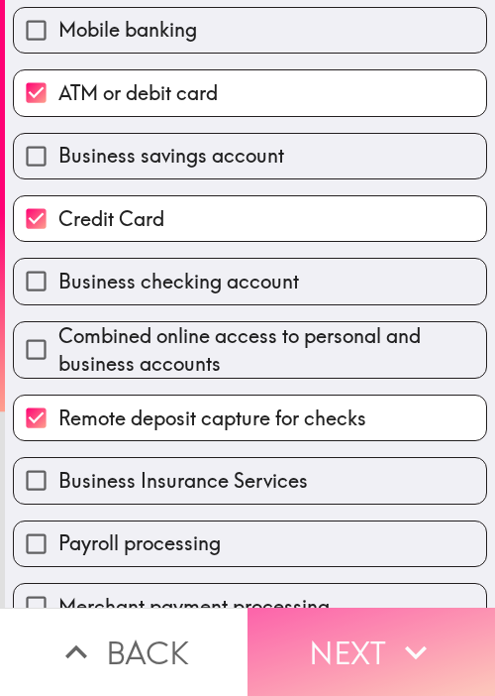
click at [396, 630] on icon "button" at bounding box center [416, 652] width 44 height 44
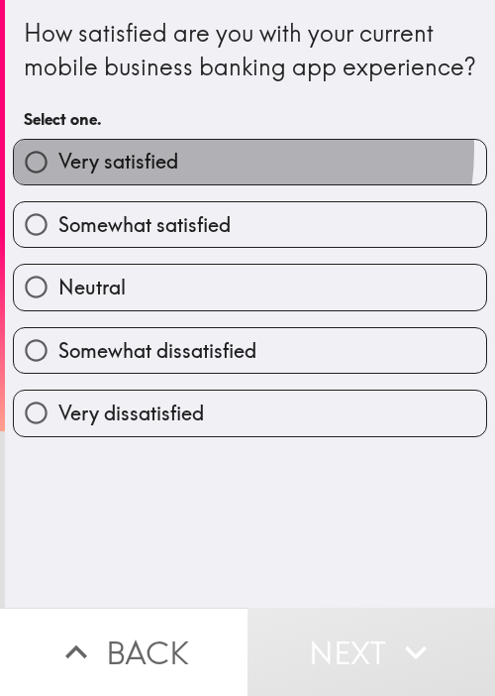
click at [219, 183] on label "Very satisfied" at bounding box center [250, 162] width 473 height 45
click at [58, 183] on input "Very satisfied" at bounding box center [36, 162] width 45 height 45
radio input "true"
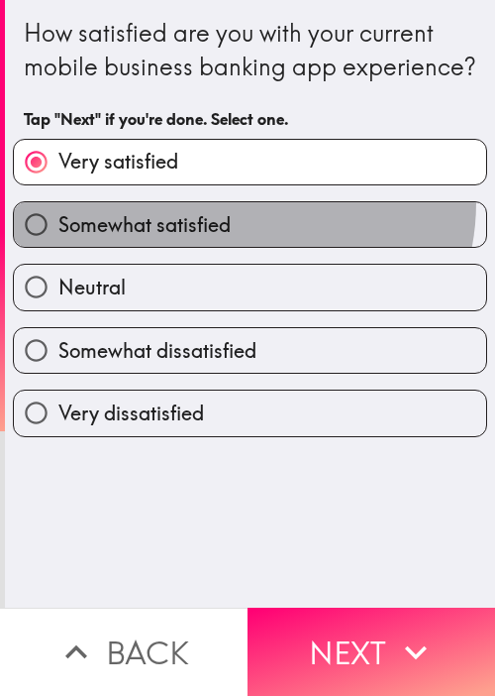
click at [228, 235] on label "Somewhat satisfied" at bounding box center [250, 224] width 473 height 45
click at [58, 235] on input "Somewhat satisfied" at bounding box center [36, 224] width 45 height 45
radio input "true"
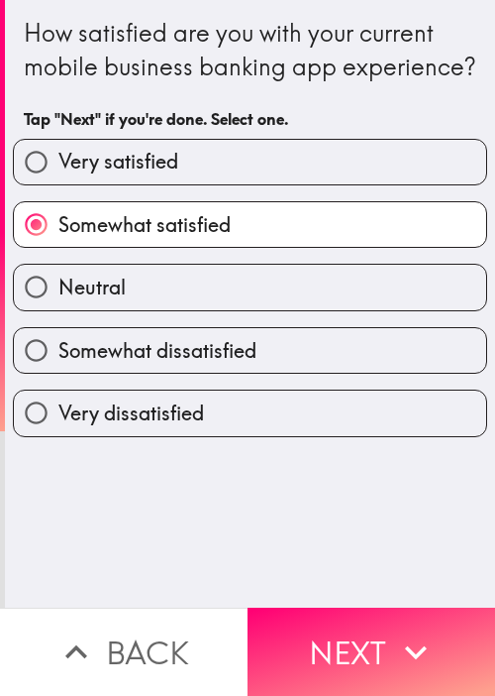
click at [347, 591] on div "How satisfied are you with your current mobile business banking app experience?…" at bounding box center [250, 303] width 490 height 607
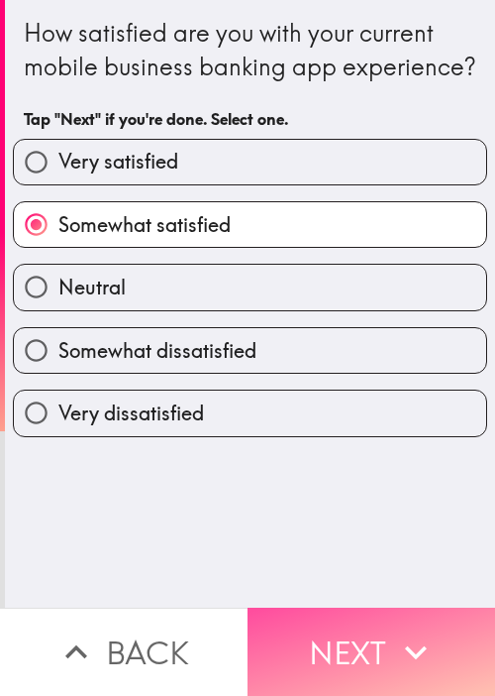
drag, startPoint x: 344, startPoint y: 614, endPoint x: 330, endPoint y: 548, distance: 67.8
click at [345, 614] on button "Next" at bounding box center [372, 651] width 248 height 88
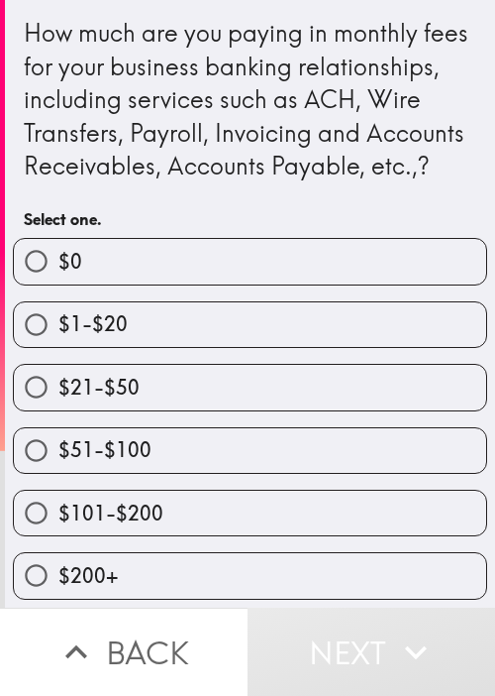
click at [379, 473] on label "$51-$100" at bounding box center [250, 450] width 473 height 45
click at [58, 473] on input "$51-$100" at bounding box center [36, 450] width 45 height 45
radio input "true"
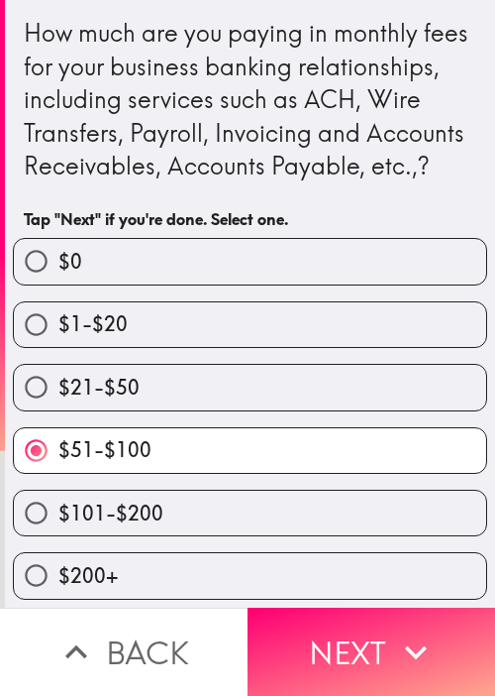
scroll to position [37, 0]
click at [255, 513] on label "$101-$200" at bounding box center [250, 512] width 473 height 45
click at [58, 513] on input "$101-$200" at bounding box center [36, 512] width 45 height 45
radio input "true"
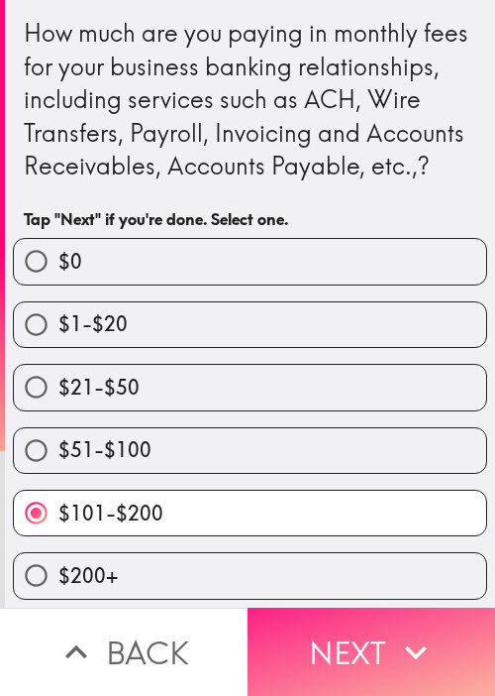
click at [394, 634] on icon "button" at bounding box center [416, 652] width 44 height 44
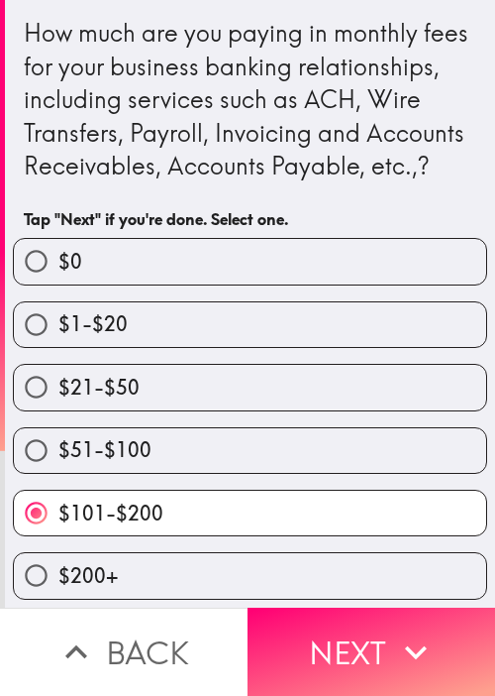
scroll to position [0, 0]
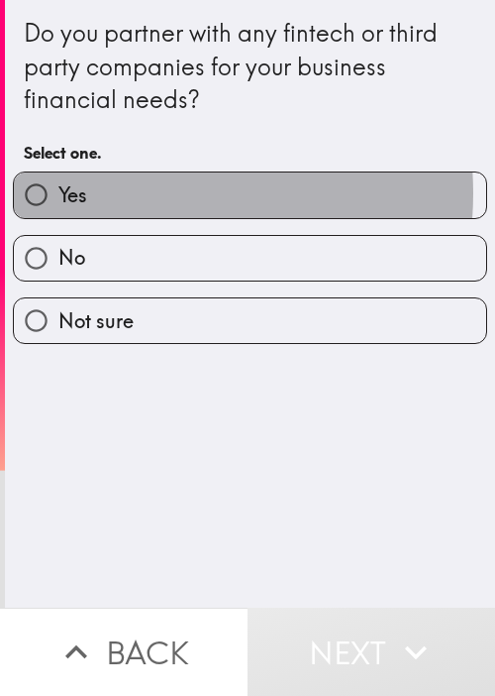
click at [124, 193] on label "Yes" at bounding box center [250, 194] width 473 height 45
click at [58, 193] on input "Yes" at bounding box center [36, 194] width 45 height 45
radio input "true"
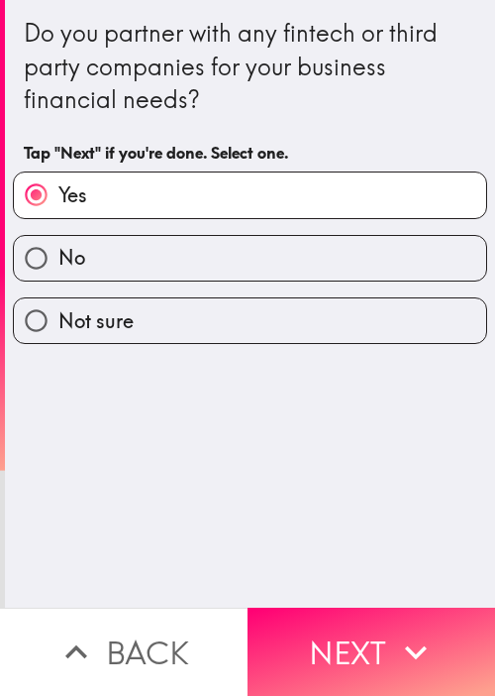
click at [178, 496] on div "Do you partner with any fintech or third party companies for your business fina…" at bounding box center [250, 303] width 490 height 607
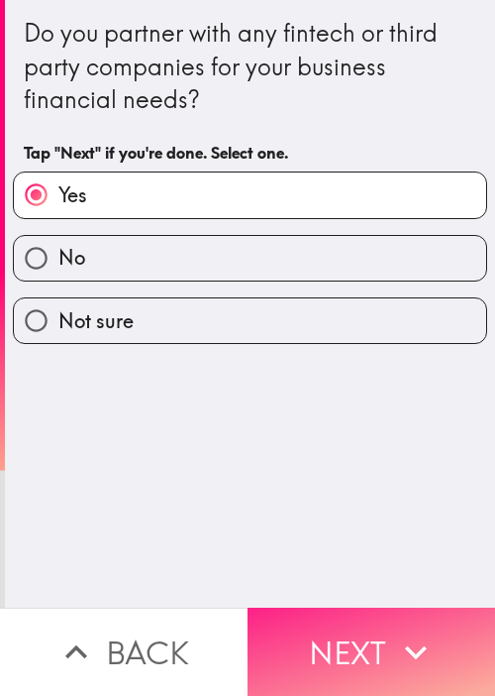
click at [400, 630] on icon "button" at bounding box center [416, 652] width 44 height 44
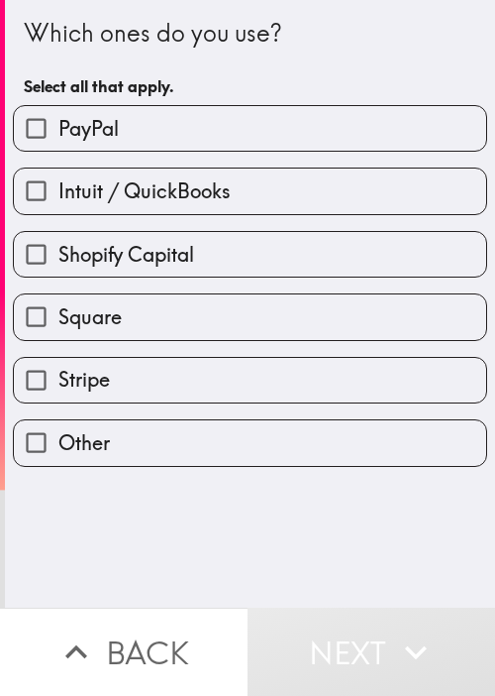
drag, startPoint x: 402, startPoint y: 520, endPoint x: 324, endPoint y: 315, distance: 219.5
click at [404, 519] on div "Which ones do you use? Select all that apply. PayPal Intuit / QuickBooks Shopif…" at bounding box center [250, 303] width 490 height 607
click at [267, 227] on div "Shopify Capital" at bounding box center [242, 246] width 490 height 62
click at [242, 236] on label "Shopify Capital" at bounding box center [250, 254] width 473 height 45
click at [58, 236] on input "Shopify Capital" at bounding box center [36, 254] width 45 height 45
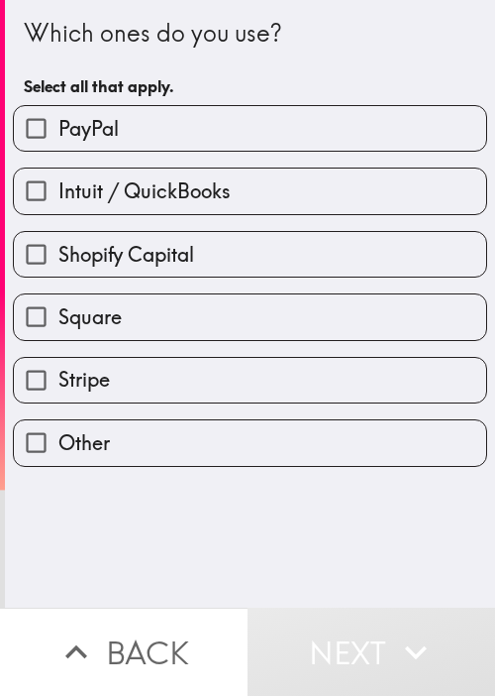
checkbox input "true"
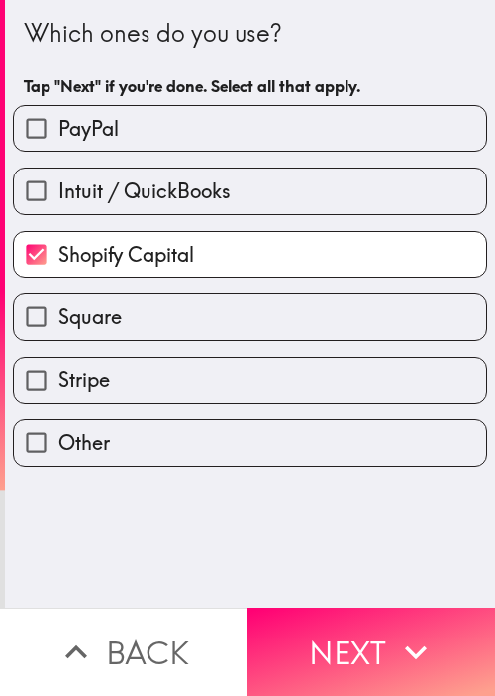
click at [258, 181] on label "Intuit / QuickBooks" at bounding box center [250, 190] width 473 height 45
click at [58, 181] on input "Intuit / QuickBooks" at bounding box center [36, 190] width 45 height 45
checkbox input "true"
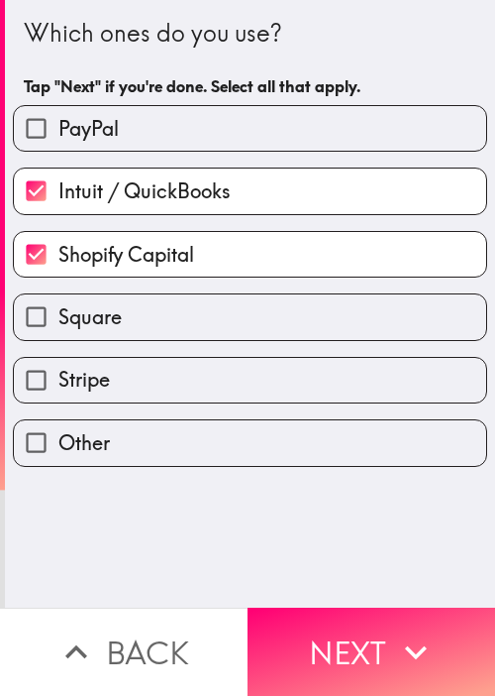
click at [166, 393] on label "Stripe" at bounding box center [250, 380] width 473 height 45
click at [58, 393] on input "Stripe" at bounding box center [36, 380] width 45 height 45
checkbox input "true"
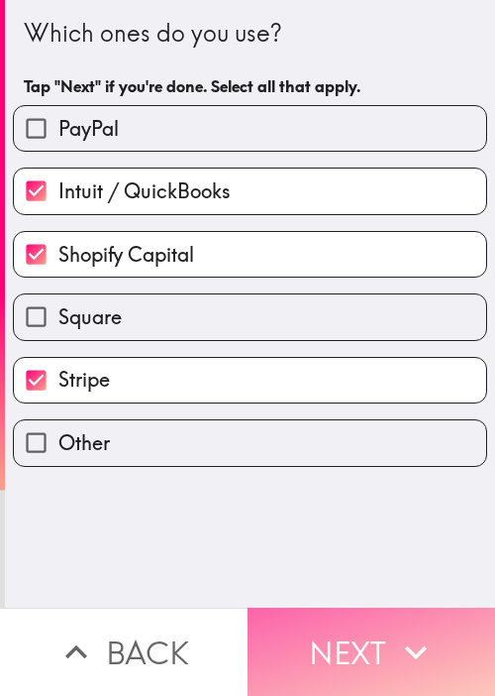
click at [376, 607] on button "Next" at bounding box center [372, 651] width 248 height 88
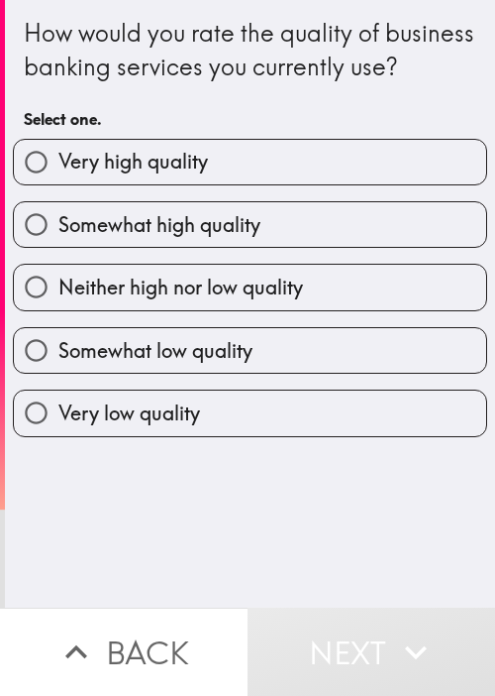
click at [221, 68] on div "How would you rate the quality of business banking services you currently use?" at bounding box center [250, 50] width 453 height 66
click at [185, 348] on div "Somewhat low quality" at bounding box center [242, 342] width 490 height 62
click at [181, 309] on label "Neither high nor low quality" at bounding box center [250, 287] width 473 height 45
click at [58, 309] on input "Neither high nor low quality" at bounding box center [36, 287] width 45 height 45
radio input "true"
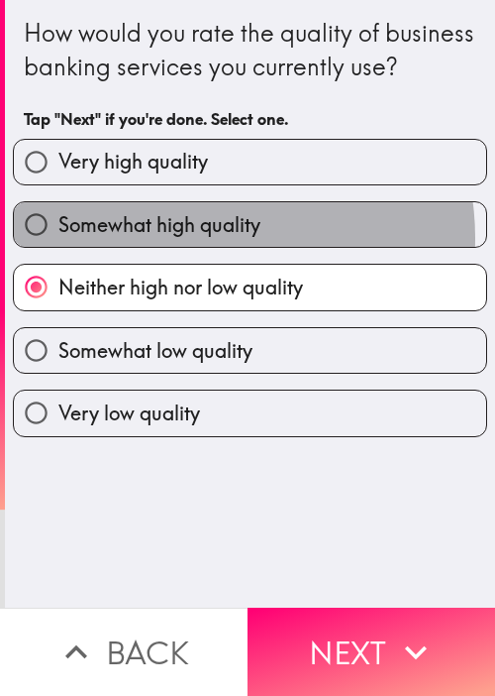
drag, startPoint x: 202, startPoint y: 270, endPoint x: 398, endPoint y: 393, distance: 231.5
click at [204, 247] on label "Somewhat high quality" at bounding box center [250, 224] width 473 height 45
click at [58, 247] on input "Somewhat high quality" at bounding box center [36, 224] width 45 height 45
radio input "true"
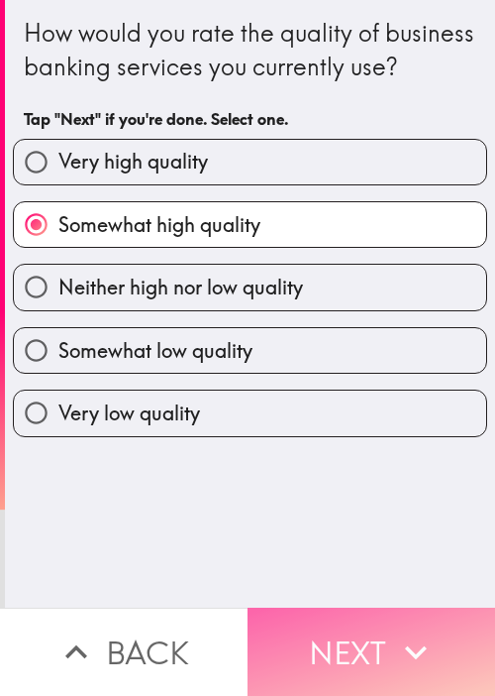
drag, startPoint x: 419, startPoint y: 607, endPoint x: 434, endPoint y: 606, distance: 14.9
click at [418, 611] on button "Next" at bounding box center [372, 651] width 248 height 88
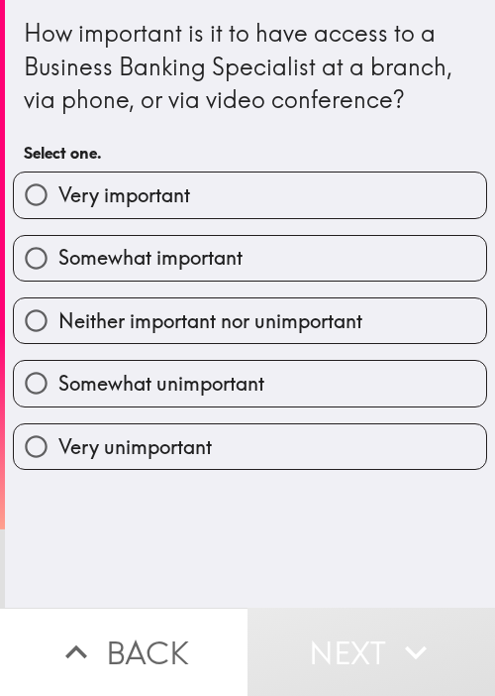
click at [75, 127] on div "How important is it to have access to a Business Banking Specialist at a branch…" at bounding box center [250, 94] width 453 height 156
click at [194, 235] on div "Somewhat important" at bounding box center [250, 258] width 475 height 47
click at [182, 261] on span "Somewhat important" at bounding box center [150, 258] width 184 height 28
click at [58, 261] on input "Somewhat important" at bounding box center [36, 258] width 45 height 45
radio input "true"
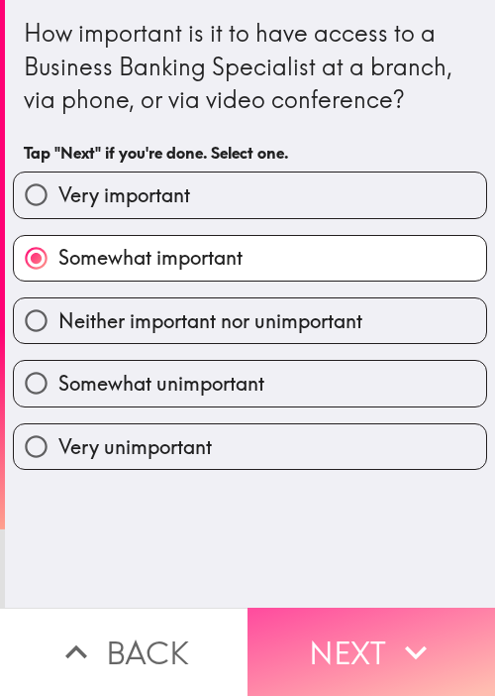
drag, startPoint x: 369, startPoint y: 595, endPoint x: 308, endPoint y: 580, distance: 62.5
click at [367, 607] on button "Next" at bounding box center [372, 651] width 248 height 88
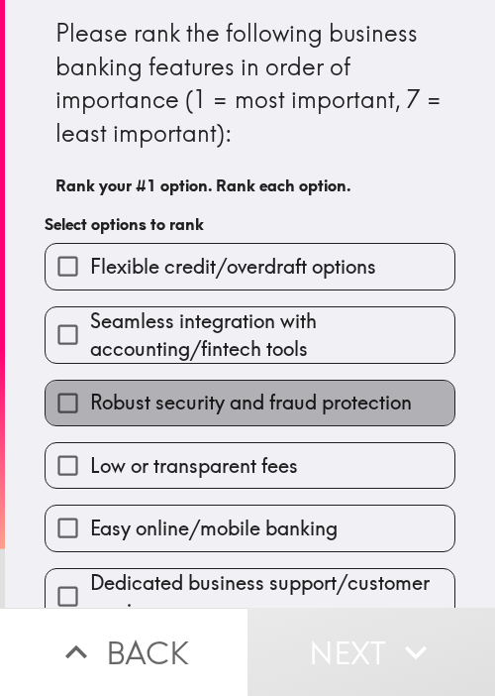
click at [333, 410] on span "Robust security and fraud protection" at bounding box center [251, 402] width 322 height 28
click at [90, 410] on input "Robust security and fraud protection" at bounding box center [68, 402] width 45 height 45
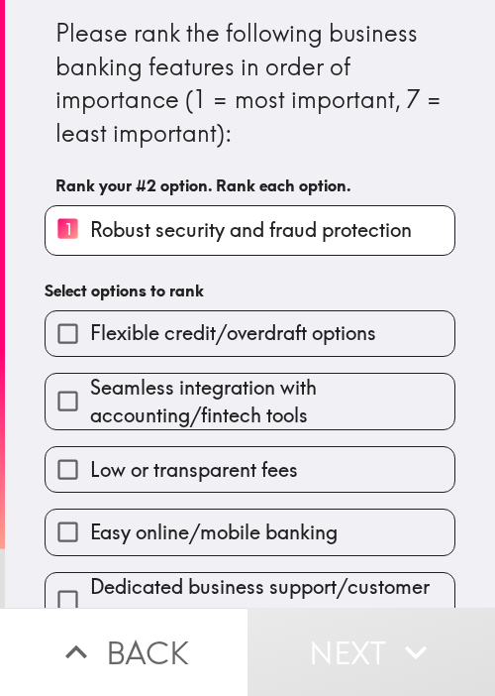
click at [283, 500] on div "Easy online/mobile banking" at bounding box center [242, 523] width 427 height 62
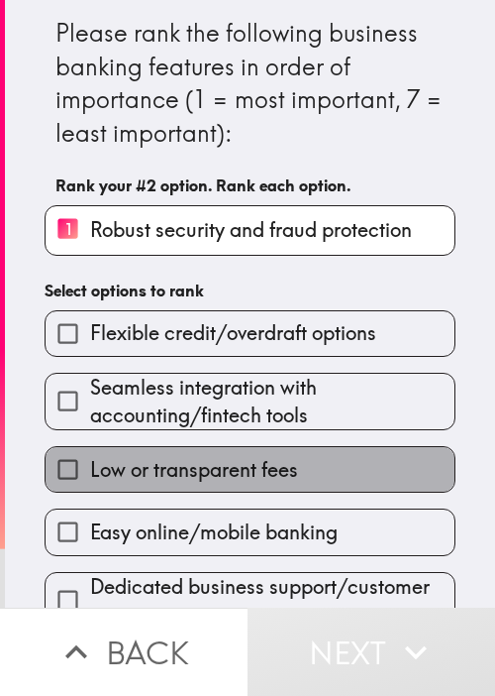
click at [305, 468] on label "Low or transparent fees" at bounding box center [250, 469] width 409 height 45
click at [90, 468] on input "Low or transparent fees" at bounding box center [68, 469] width 45 height 45
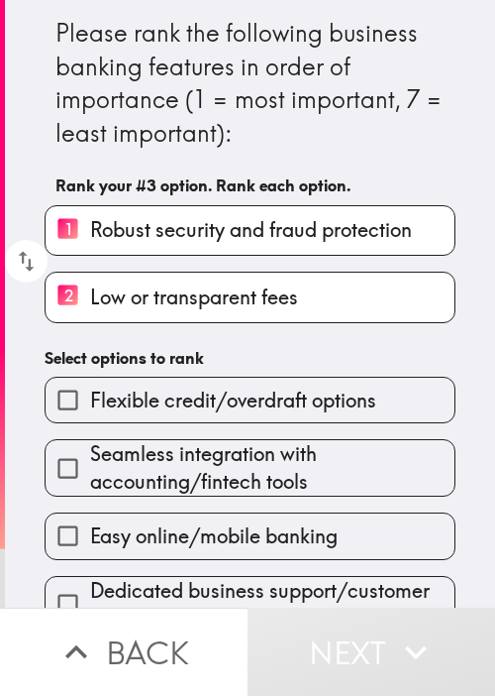
click at [291, 536] on span "Easy online/mobile banking" at bounding box center [214, 536] width 248 height 28
click at [90, 536] on input "Easy online/mobile banking" at bounding box center [68, 535] width 45 height 45
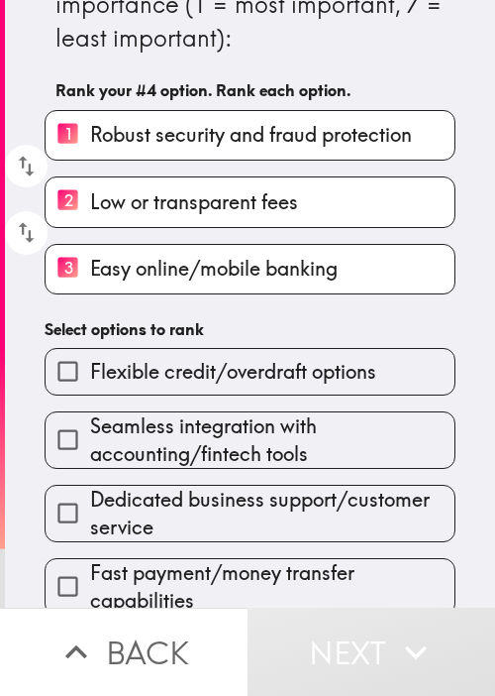
scroll to position [115, 0]
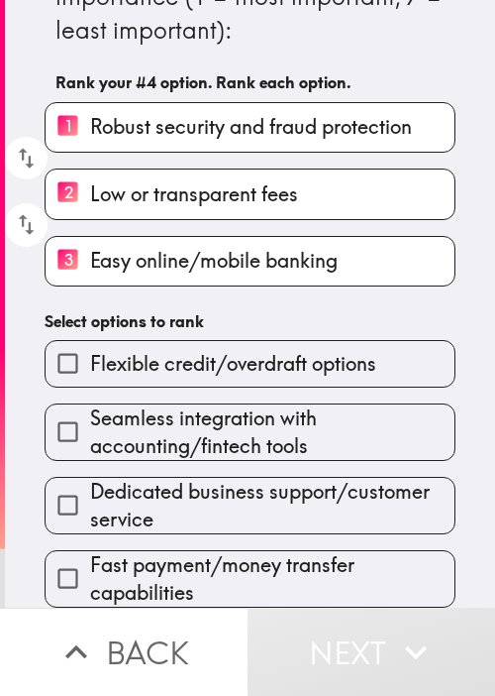
click at [246, 512] on span "Dedicated business support/customer service" at bounding box center [272, 505] width 365 height 55
click at [90, 512] on input "Dedicated business support/customer service" at bounding box center [68, 505] width 45 height 45
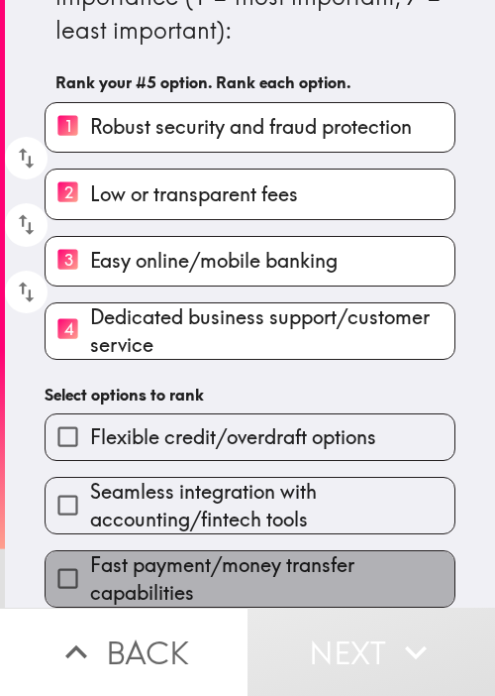
click at [249, 551] on span "Fast payment/money transfer capabilities" at bounding box center [272, 578] width 365 height 55
click at [90, 556] on input "Fast payment/money transfer capabilities" at bounding box center [68, 578] width 45 height 45
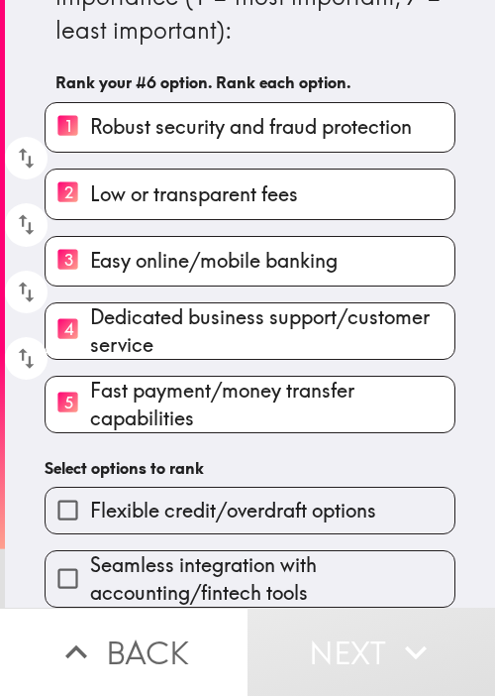
click at [238, 496] on span "Flexible credit/overdraft options" at bounding box center [233, 510] width 286 height 28
click at [90, 488] on input "Flexible credit/overdraft options" at bounding box center [68, 509] width 45 height 45
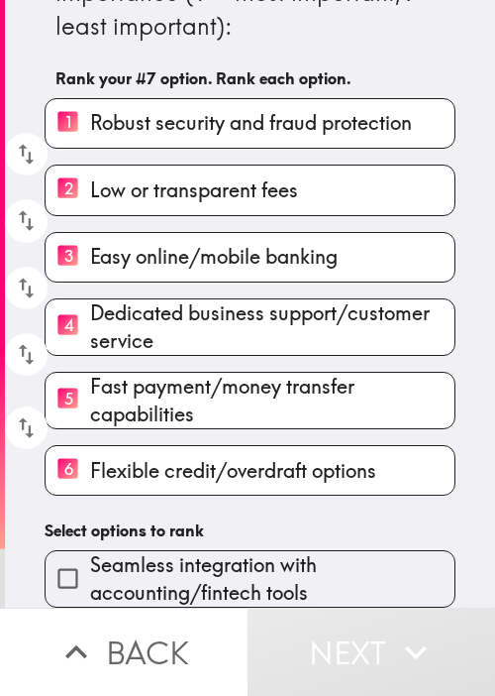
click at [230, 565] on span "Seamless integration with accounting/fintech tools" at bounding box center [272, 578] width 365 height 55
click at [90, 565] on input "Seamless integration with accounting/fintech tools" at bounding box center [68, 578] width 45 height 45
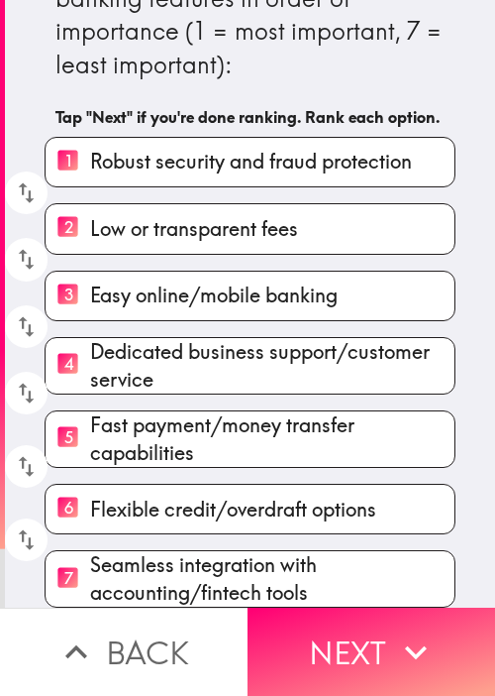
scroll to position [103, 0]
click at [24, 313] on icon "button" at bounding box center [26, 326] width 27 height 27
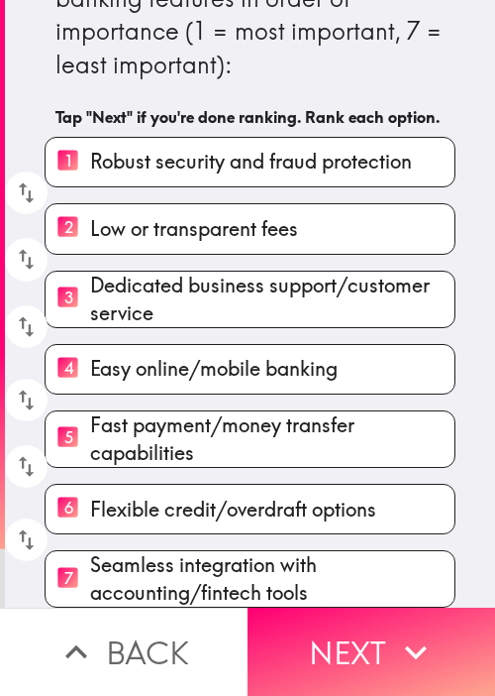
drag, startPoint x: 388, startPoint y: 620, endPoint x: 365, endPoint y: 589, distance: 39.6
click at [394, 630] on icon "button" at bounding box center [416, 652] width 44 height 44
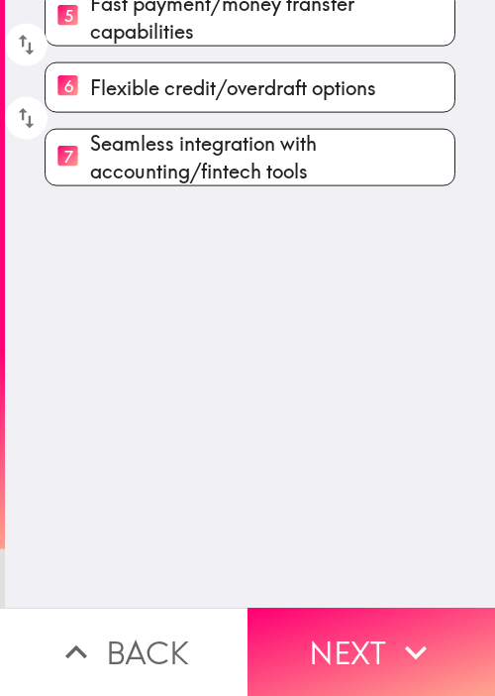
scroll to position [0, 0]
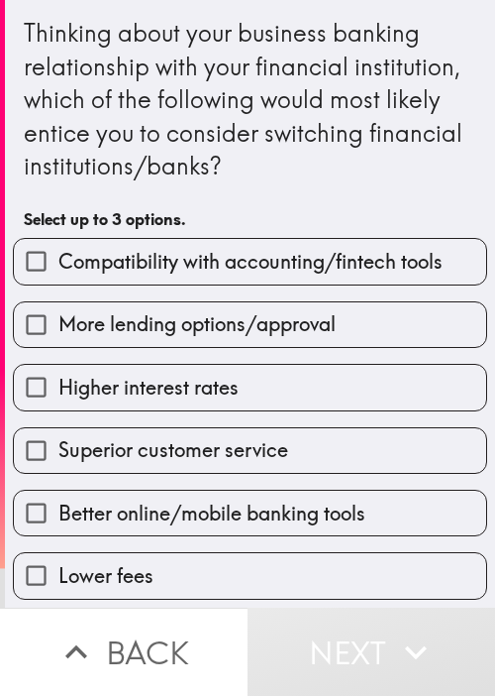
drag, startPoint x: 262, startPoint y: 383, endPoint x: 273, endPoint y: 358, distance: 28.4
click at [262, 383] on label "Higher interest rates" at bounding box center [250, 387] width 473 height 45
click at [58, 383] on input "Higher interest rates" at bounding box center [36, 387] width 45 height 45
checkbox input "true"
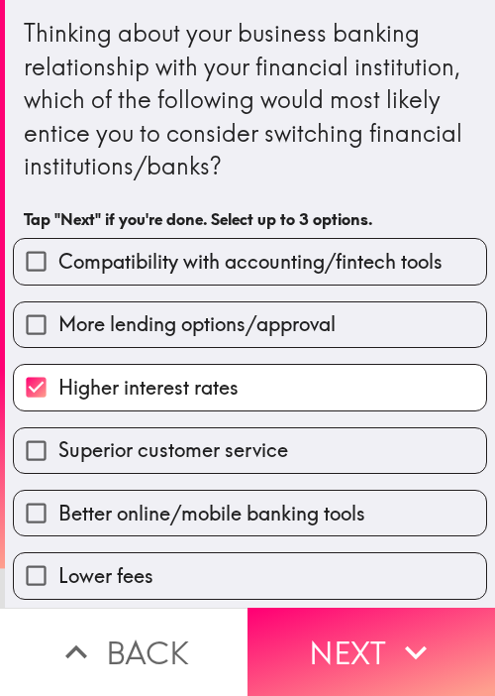
click at [317, 259] on span "Compatibility with accounting/fintech tools" at bounding box center [250, 262] width 384 height 28
click at [58, 259] on input "Compatibility with accounting/fintech tools" at bounding box center [36, 261] width 45 height 45
checkbox input "true"
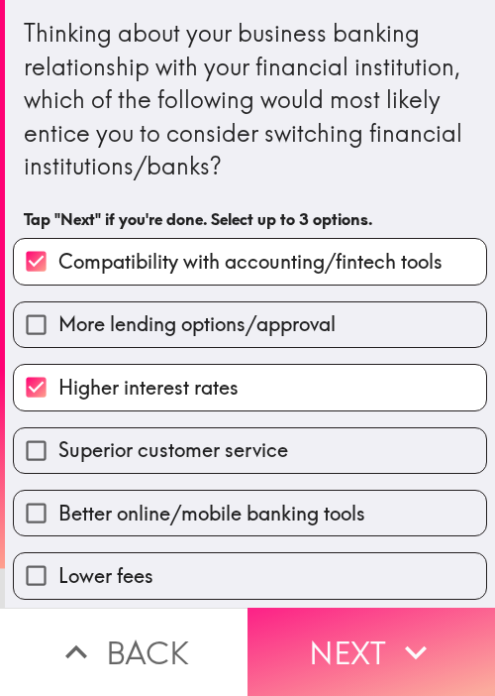
click at [394, 630] on icon "button" at bounding box center [416, 652] width 44 height 44
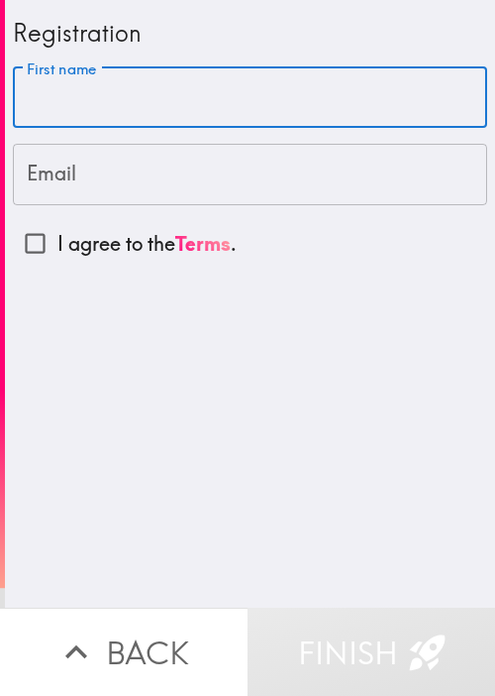
click at [186, 104] on input "First name" at bounding box center [250, 97] width 475 height 61
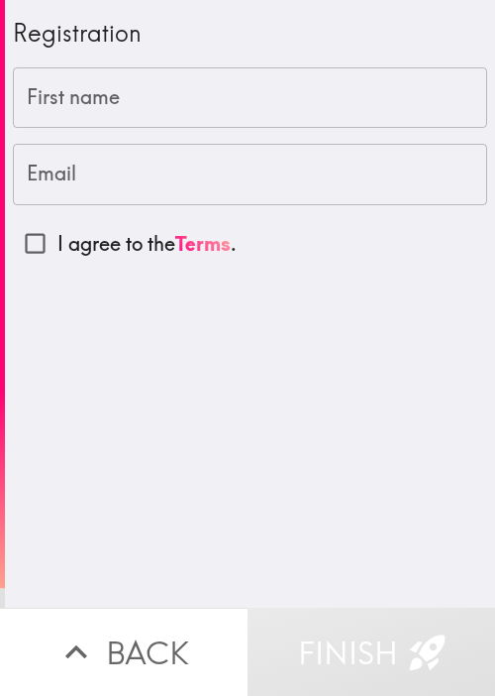
click at [226, 116] on input "First name" at bounding box center [250, 97] width 475 height 61
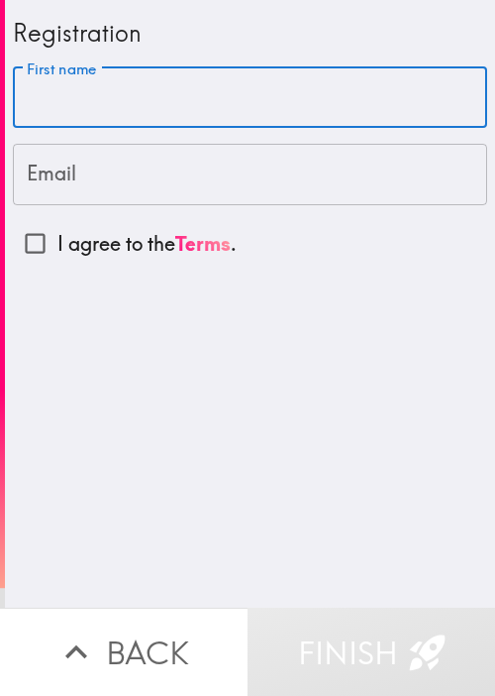
paste input "[PERSON_NAME]"
click at [204, 98] on input "[PERSON_NAME]" at bounding box center [250, 97] width 475 height 61
paste input "Milne"
type input "[PERSON_NAME]"
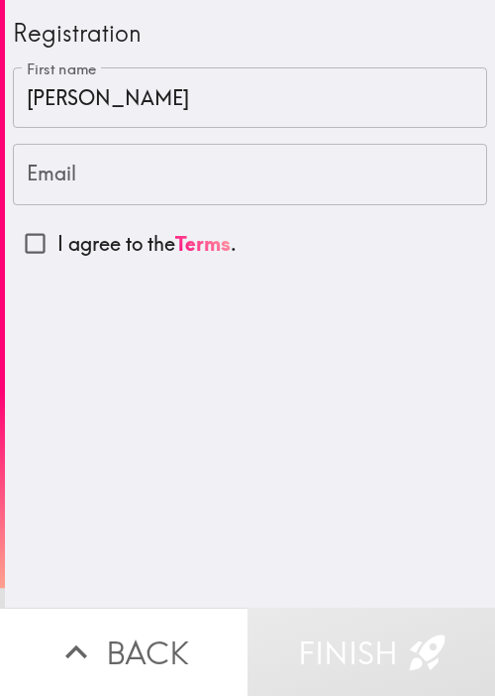
click at [145, 184] on input "Email" at bounding box center [250, 174] width 475 height 61
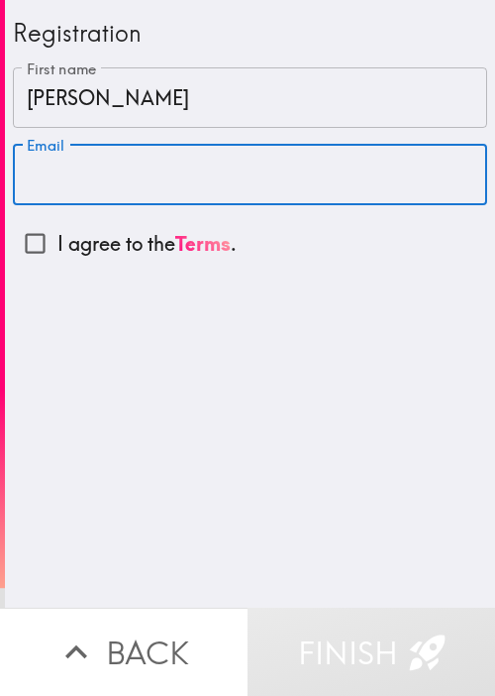
paste input "[EMAIL_ADDRESS][DOMAIN_NAME]"
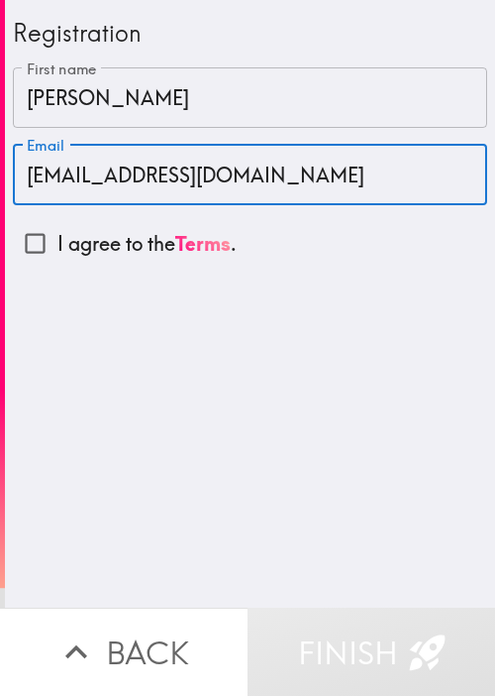
type input "[EMAIL_ADDRESS][DOMAIN_NAME]"
click at [39, 246] on input "I agree to the Terms ." at bounding box center [35, 243] width 45 height 45
checkbox input "true"
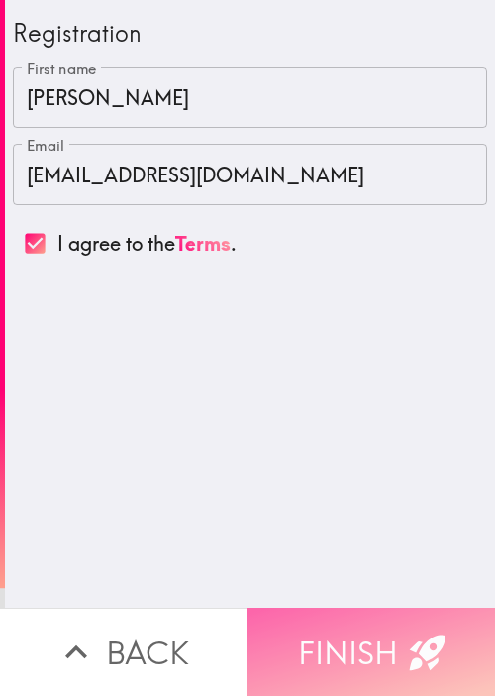
click at [380, 616] on button "Finish" at bounding box center [372, 651] width 248 height 88
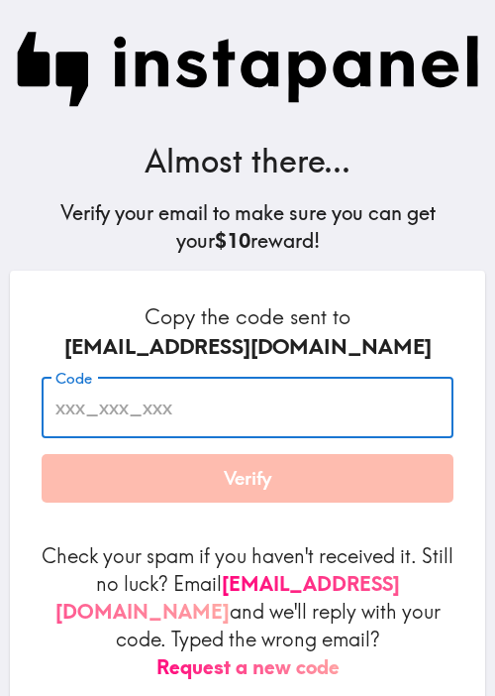
click at [57, 377] on div "Code Code" at bounding box center [248, 406] width 412 height 61
paste input "2ue_nfY_By3"
type input "2ue_nfY_By3"
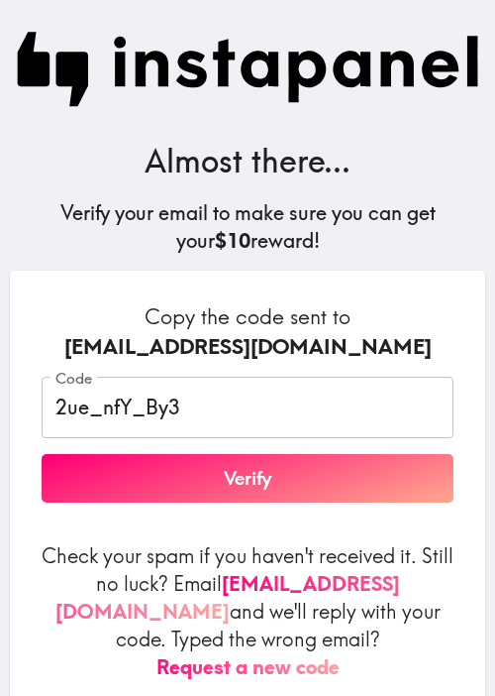
click at [305, 346] on div "[EMAIL_ADDRESS][DOMAIN_NAME]" at bounding box center [248, 347] width 412 height 30
click at [312, 471] on button "Verify" at bounding box center [248, 479] width 412 height 50
